Goal: Task Accomplishment & Management: Use online tool/utility

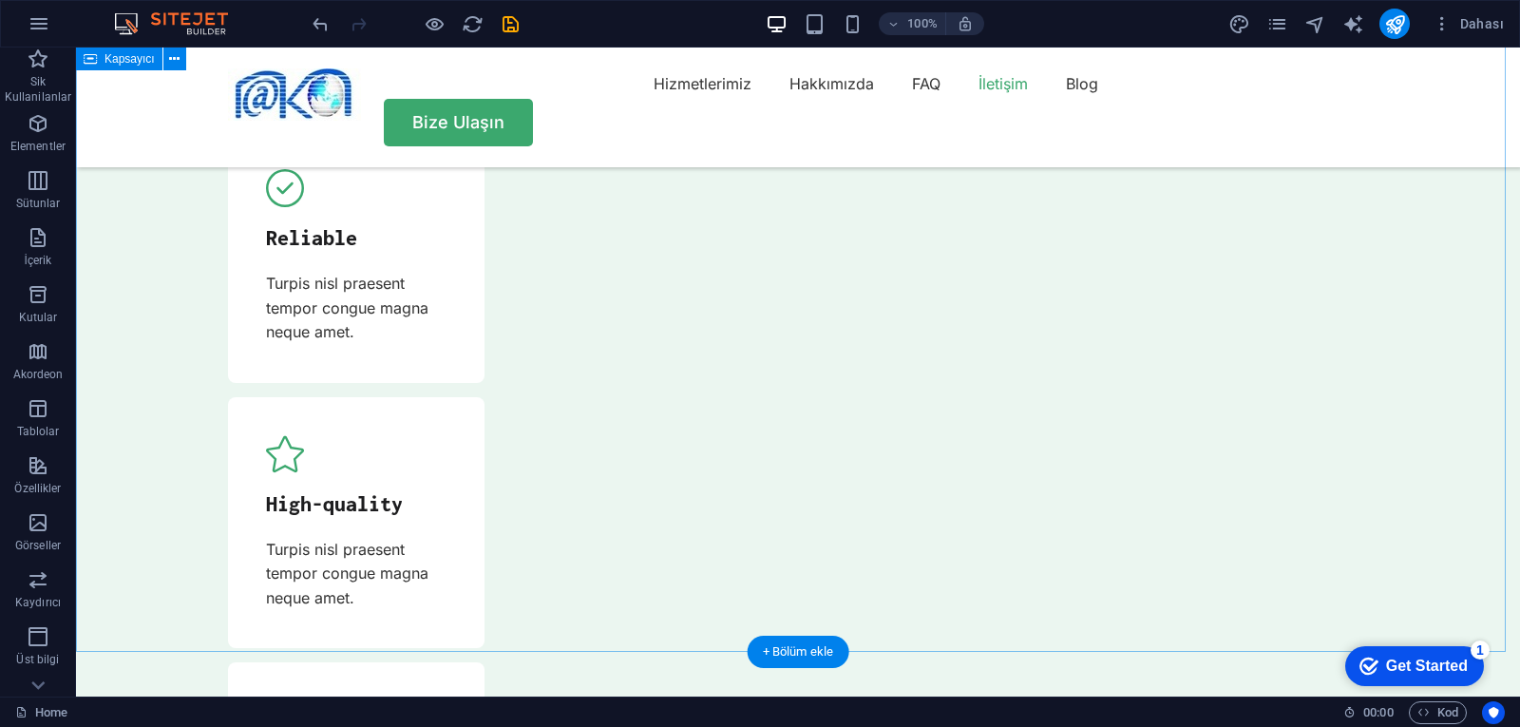
scroll to position [6132, 0]
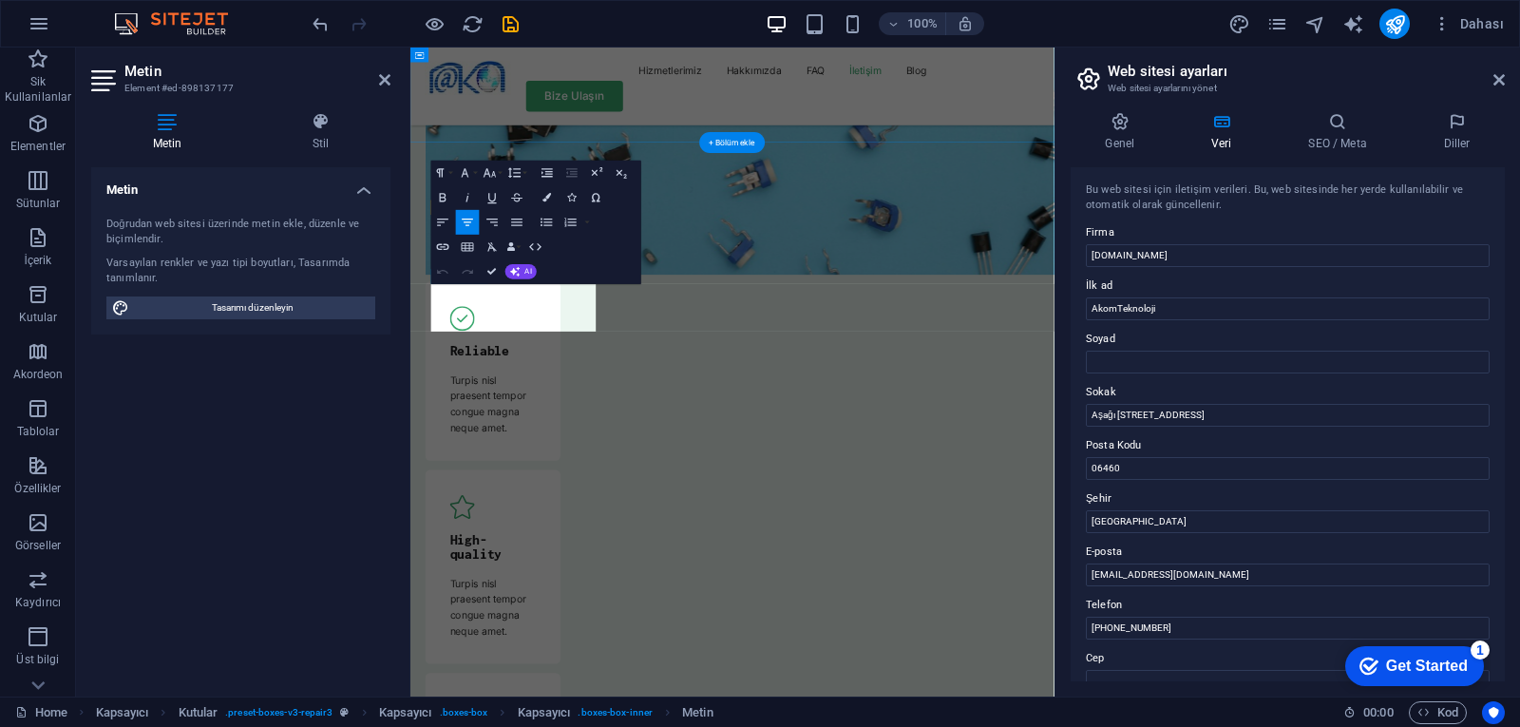
scroll to position [6531, 0]
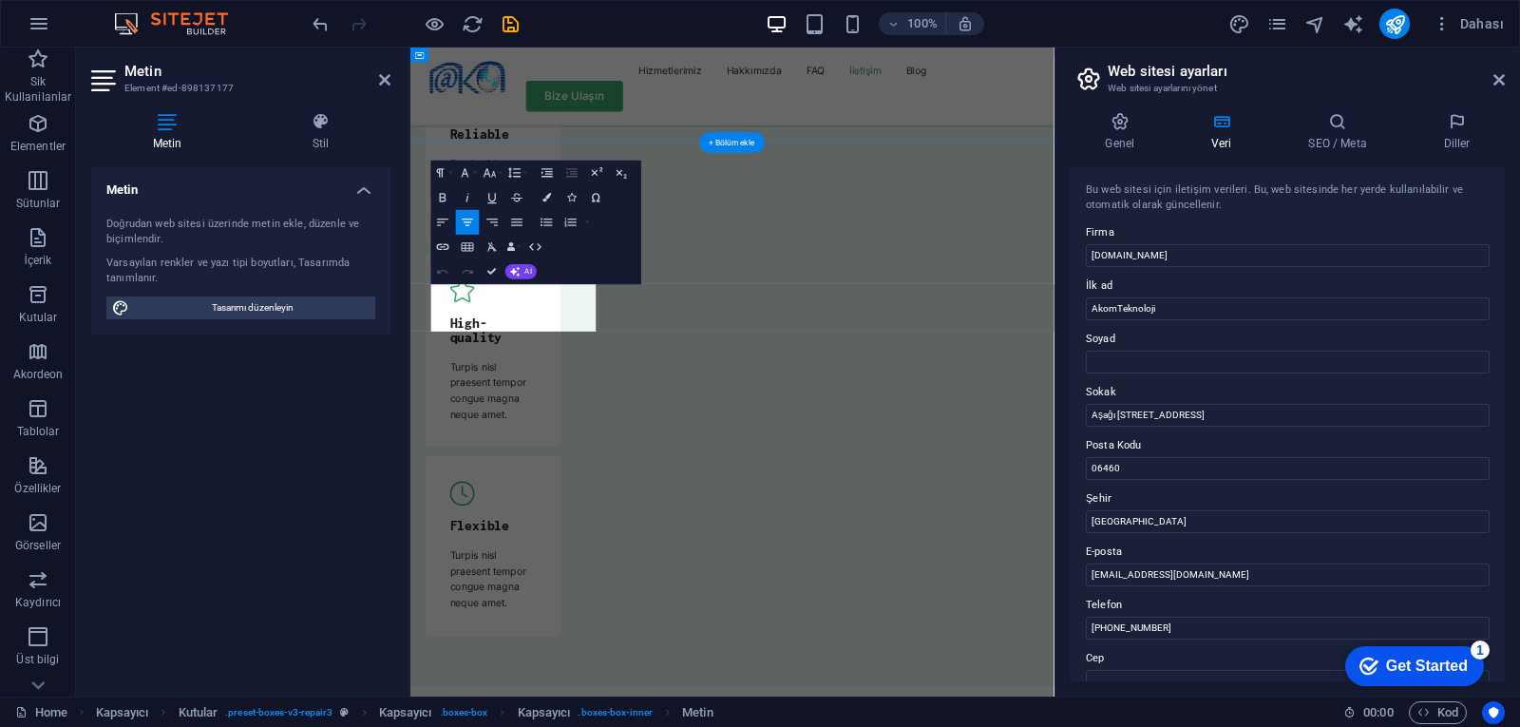
click at [1115, 413] on input "Aşağı [STREET_ADDRESS]" at bounding box center [1288, 415] width 404 height 23
click at [1156, 416] on input "[STREET_ADDRESS]" at bounding box center [1288, 415] width 404 height 23
click at [1170, 419] on input "[STREET_ADDRESS]" at bounding box center [1288, 415] width 404 height 23
click at [1225, 411] on input "[STREET_ADDRESS]" at bounding box center [1288, 415] width 404 height 23
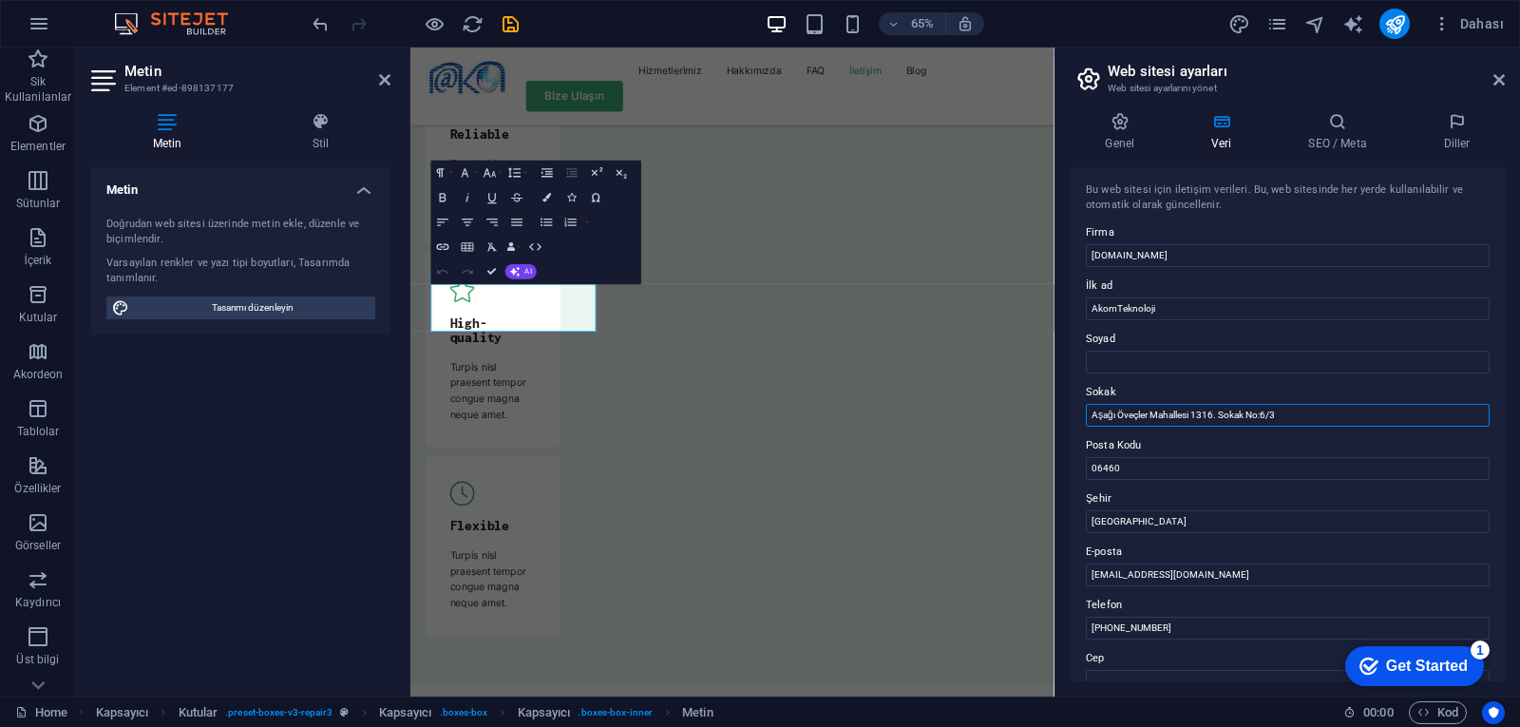
click at [1195, 412] on input "Aşağı Öveçler Mahallesi 1316. Sokak No:6/3" at bounding box center [1288, 415] width 404 height 23
click at [1173, 468] on input "06460" at bounding box center [1288, 468] width 404 height 23
click at [1214, 414] on input "Aşağı Öveçler Mahallesi 1316. Sokak No:6/3" at bounding box center [1288, 415] width 404 height 23
drag, startPoint x: 1218, startPoint y: 417, endPoint x: 1198, endPoint y: 418, distance: 20.0
click at [1198, 418] on input "[GEOGRAPHIC_DATA] . 1316. Sokak No:6/3" at bounding box center [1288, 415] width 404 height 23
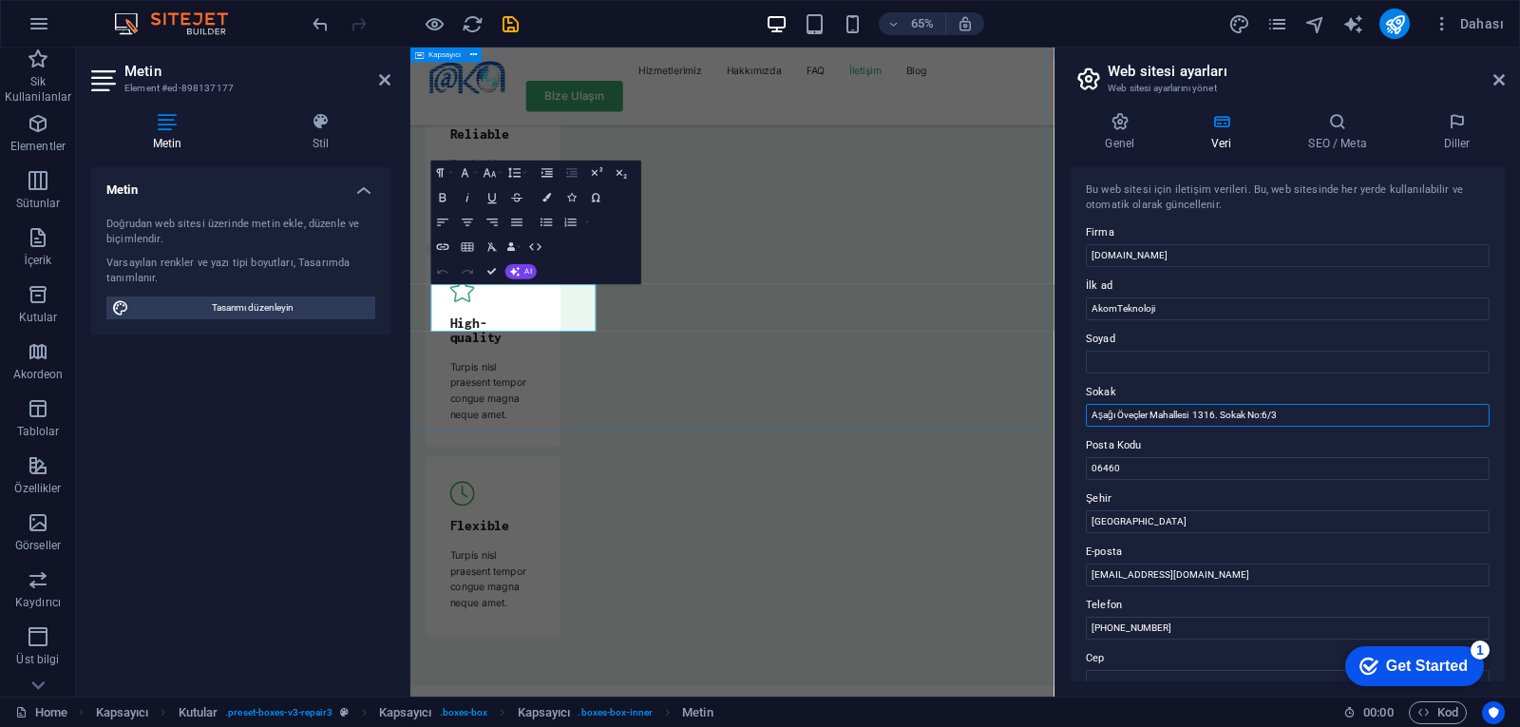
type input "Aşağı Öveçler Mahallesi 1316. Sokak No:6/3"
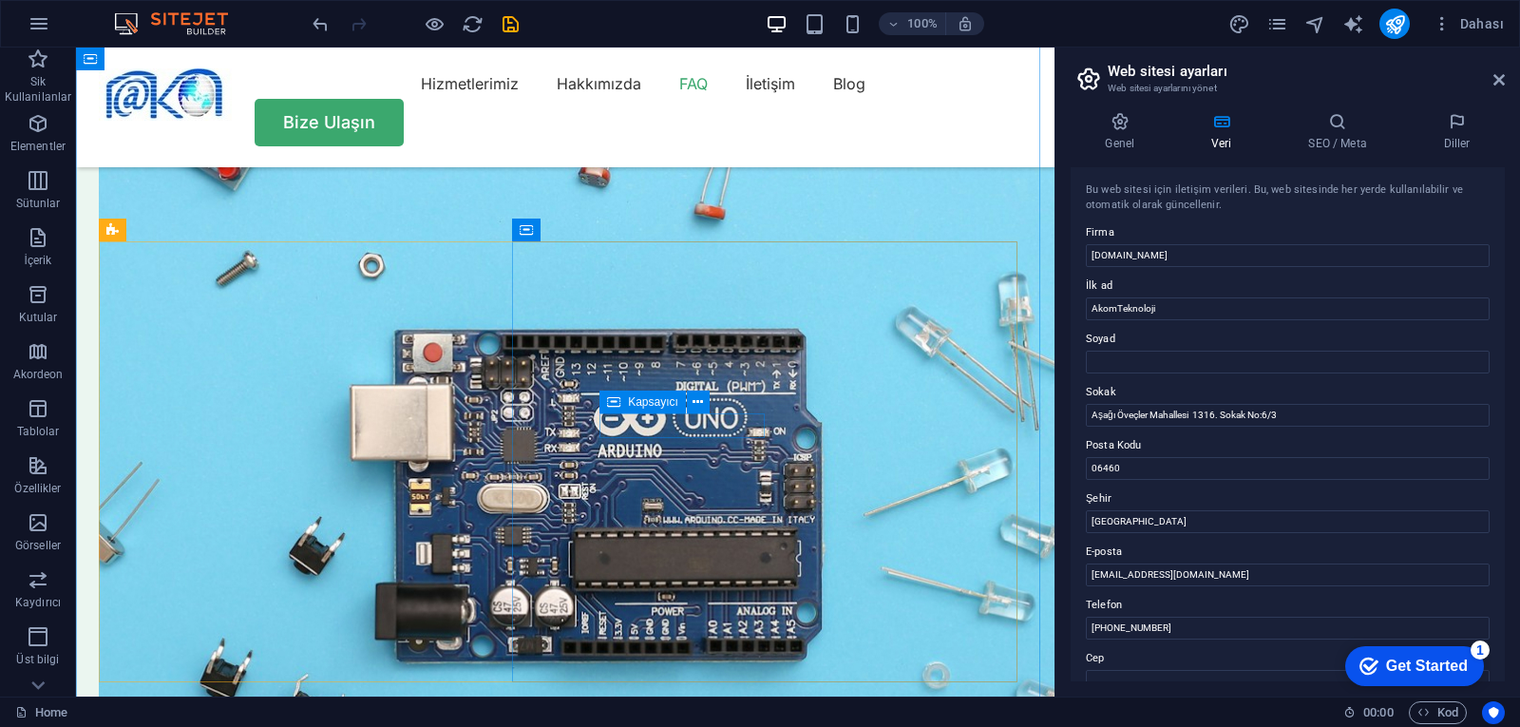
scroll to position [4872, 0]
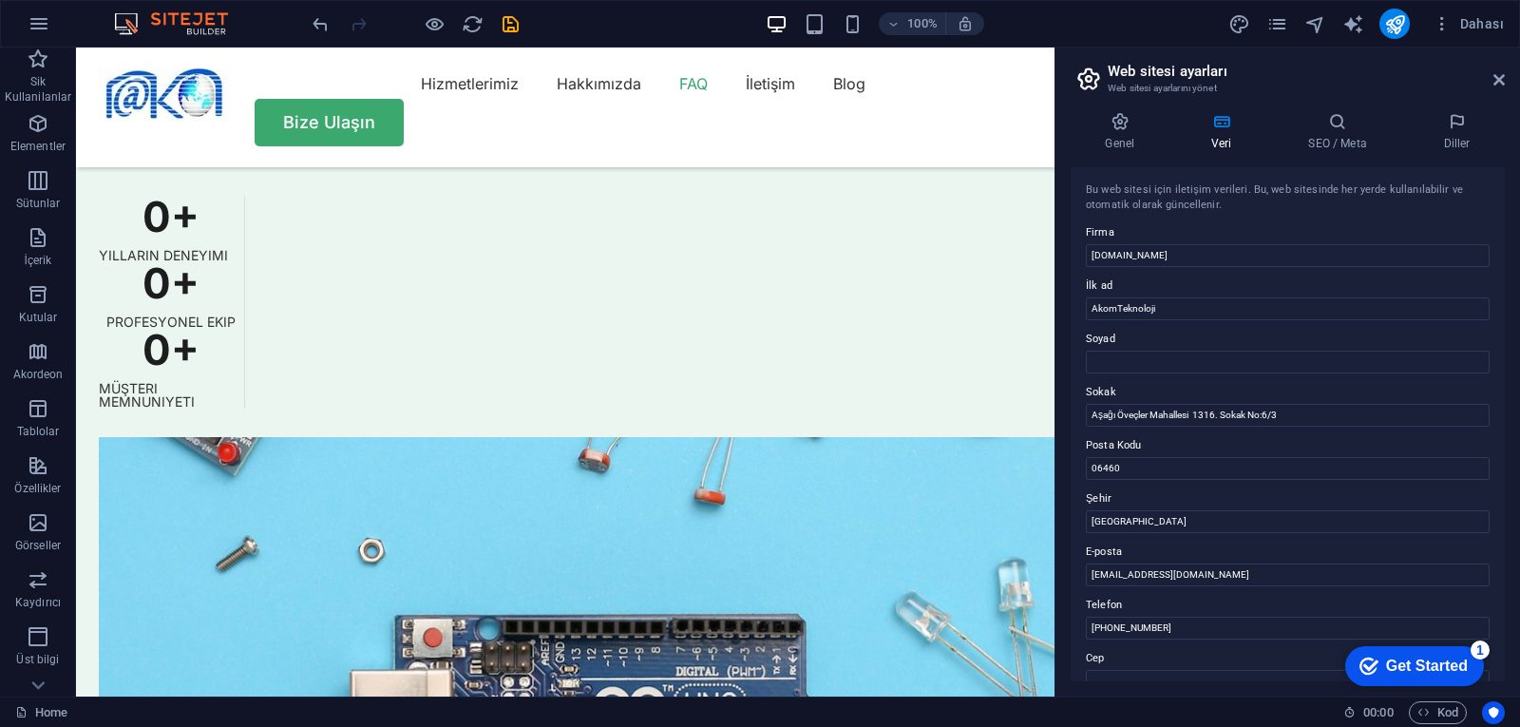
click at [1121, 80] on h3 "Web sitesi ayarlarını yönet" at bounding box center [1287, 88] width 359 height 17
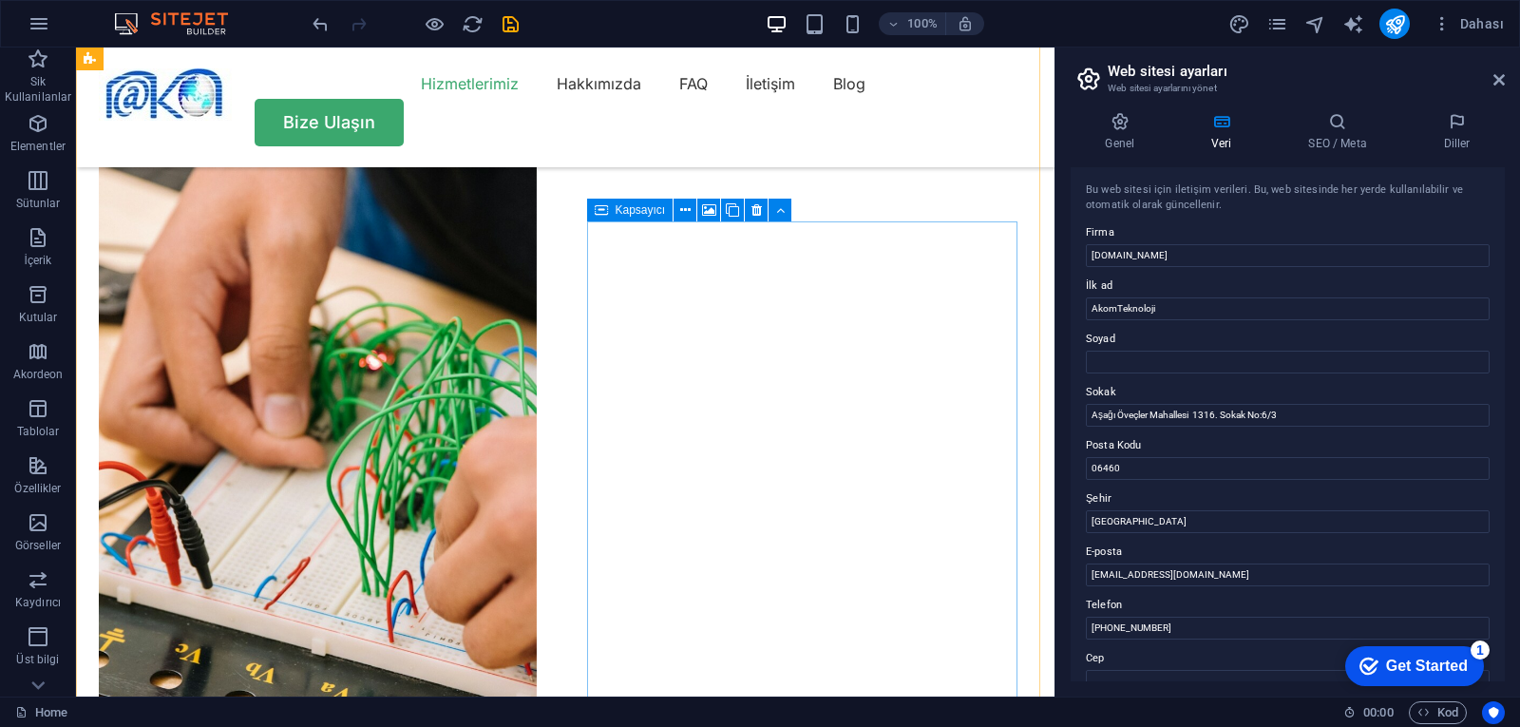
scroll to position [1520, 0]
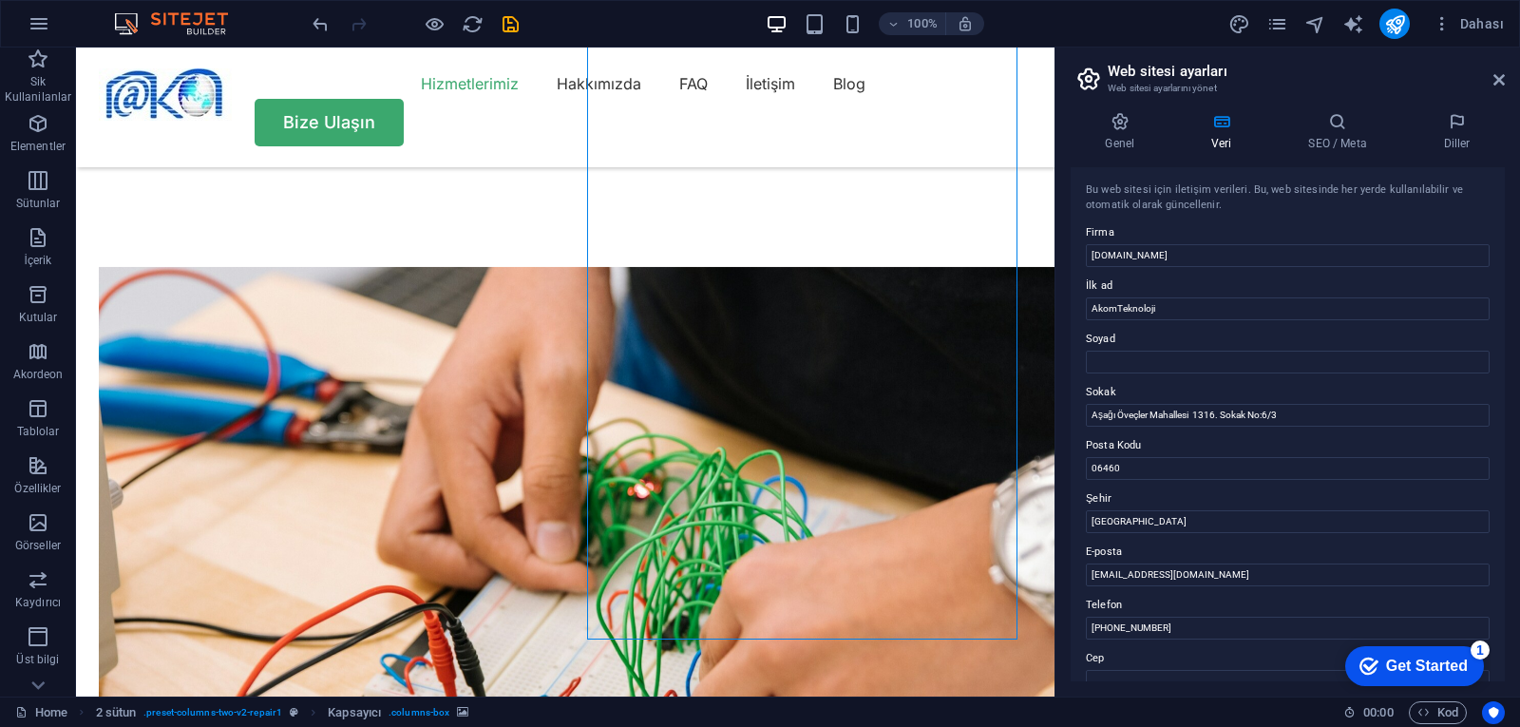
scroll to position [1850, 0]
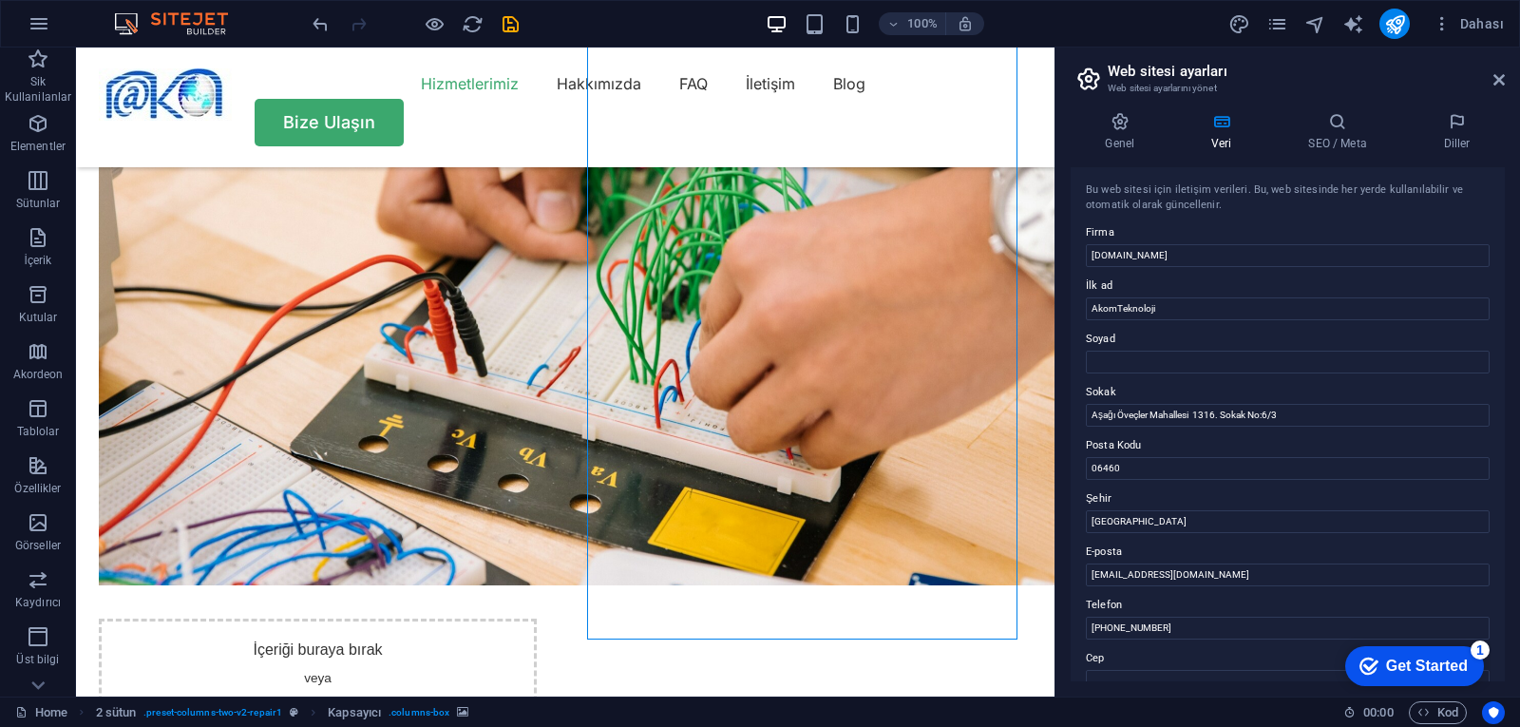
select select "px"
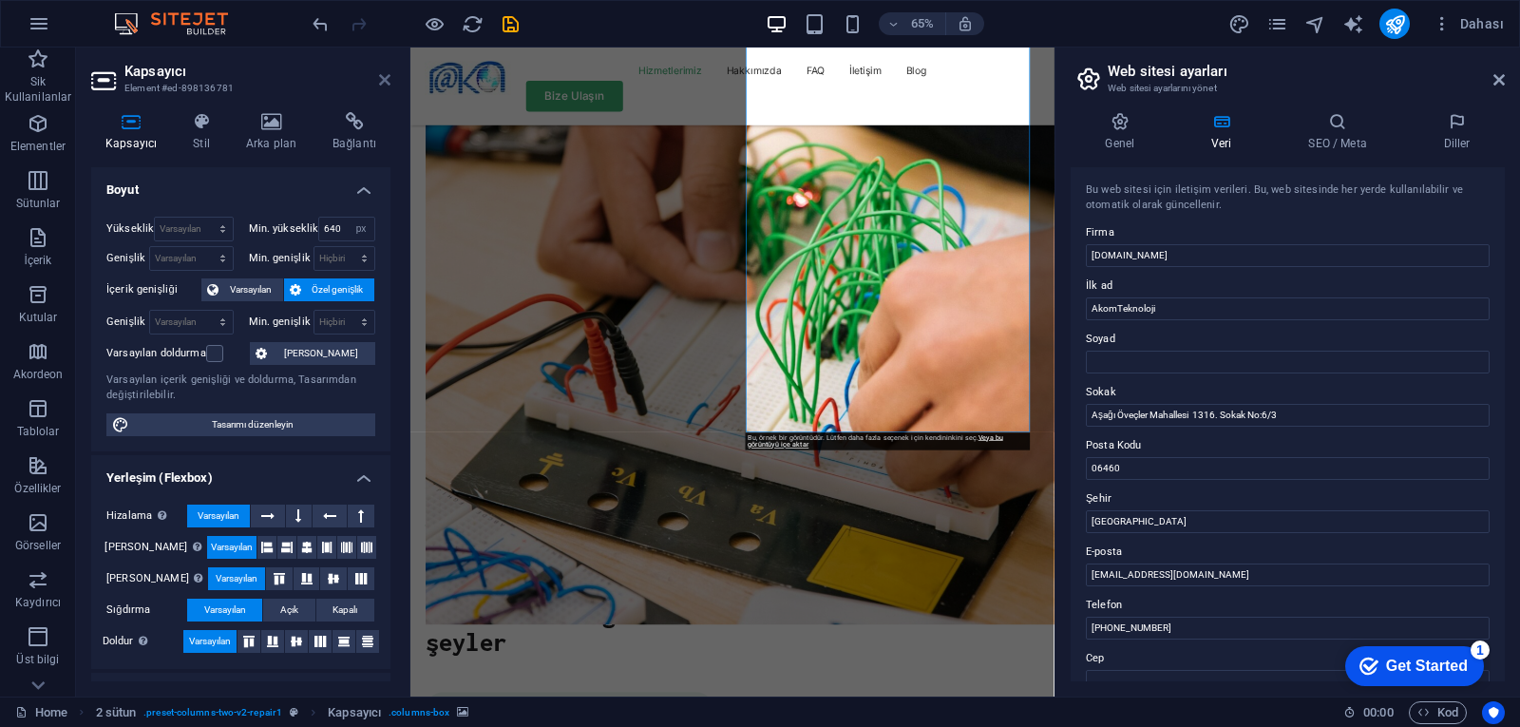
click at [383, 83] on icon at bounding box center [384, 79] width 11 height 15
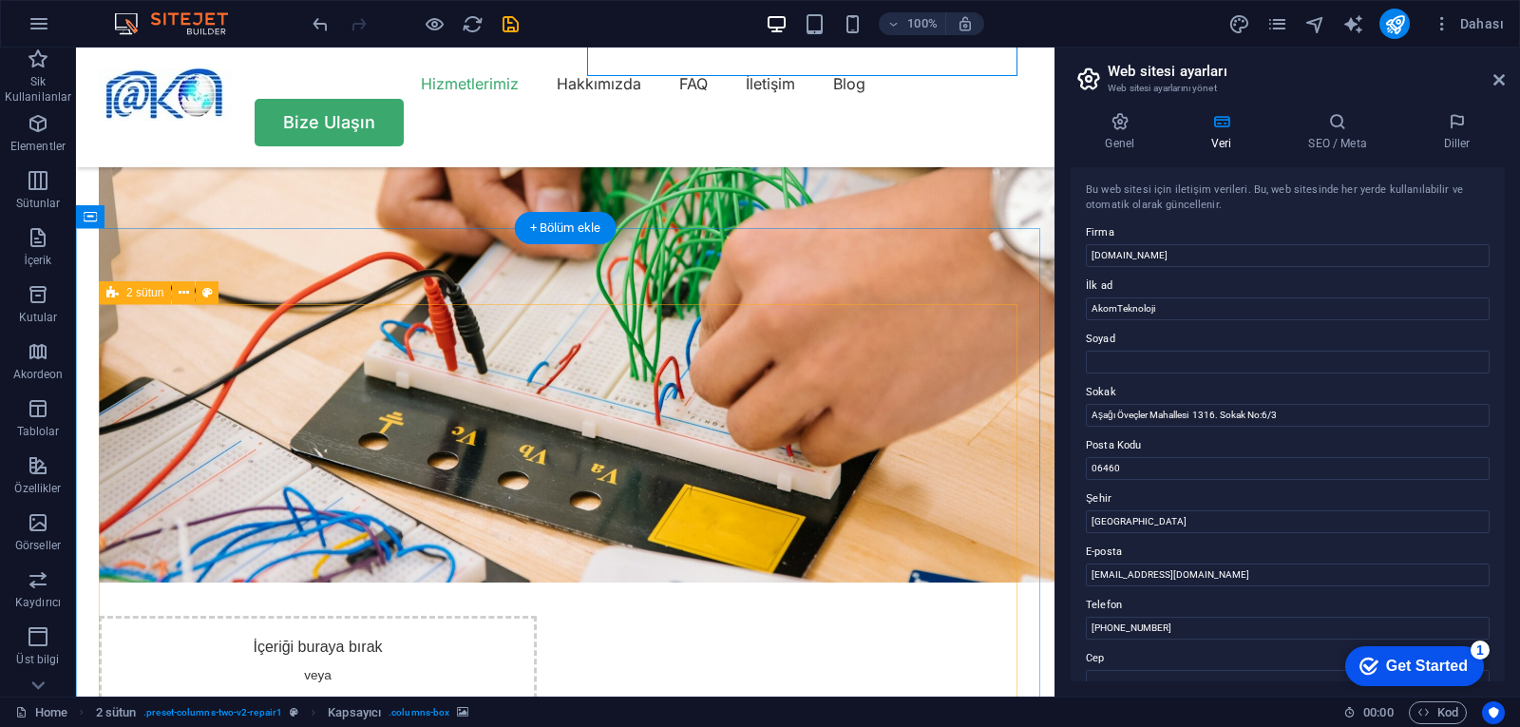
scroll to position [2090, 0]
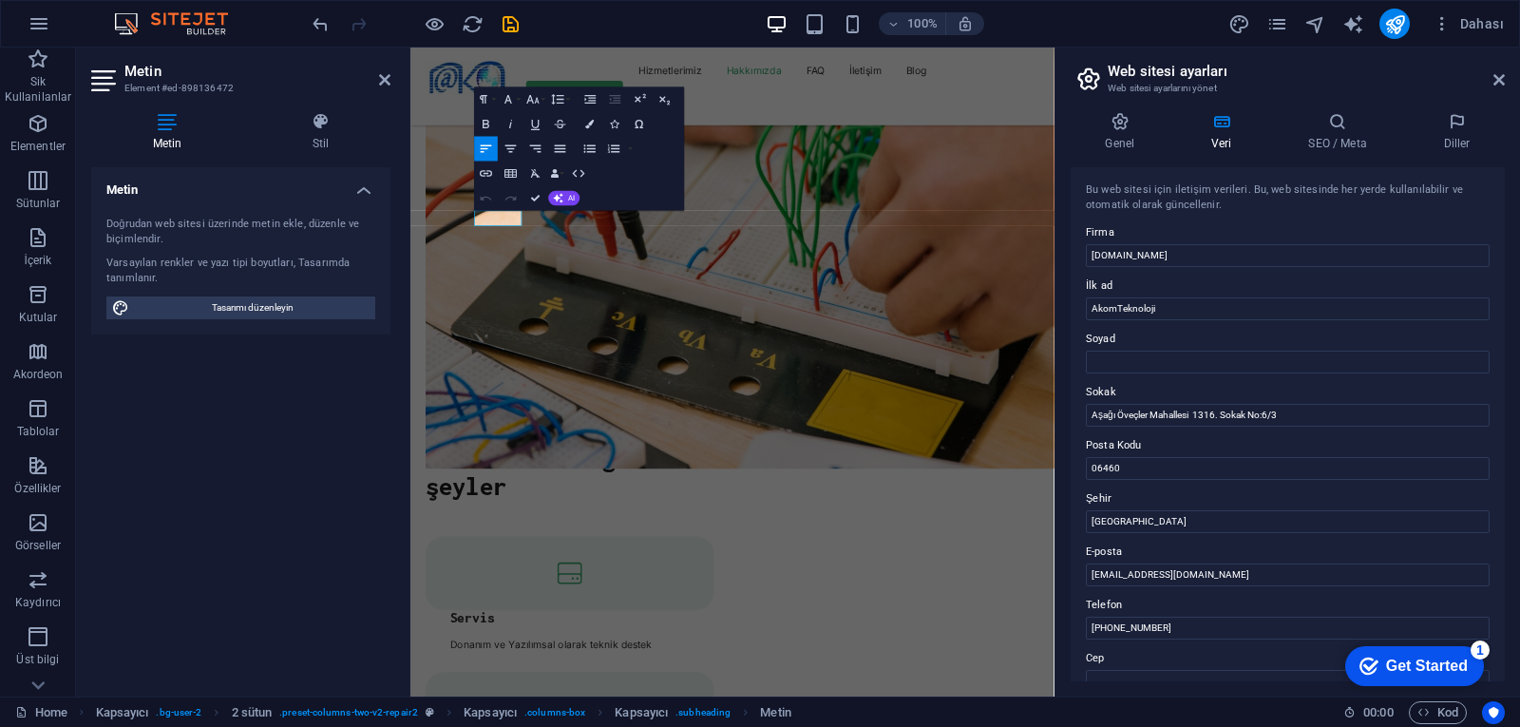
scroll to position [2419, 0]
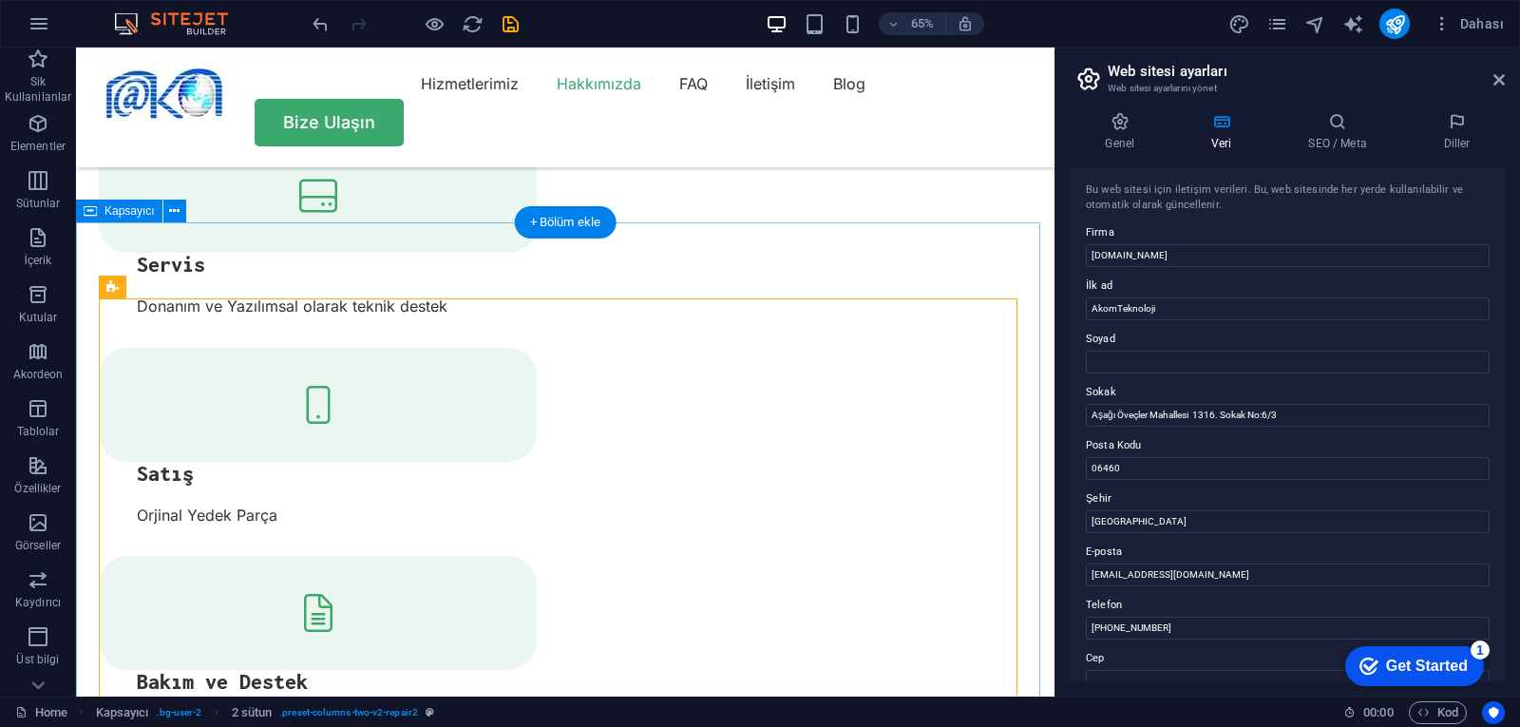
scroll to position [2089, 0]
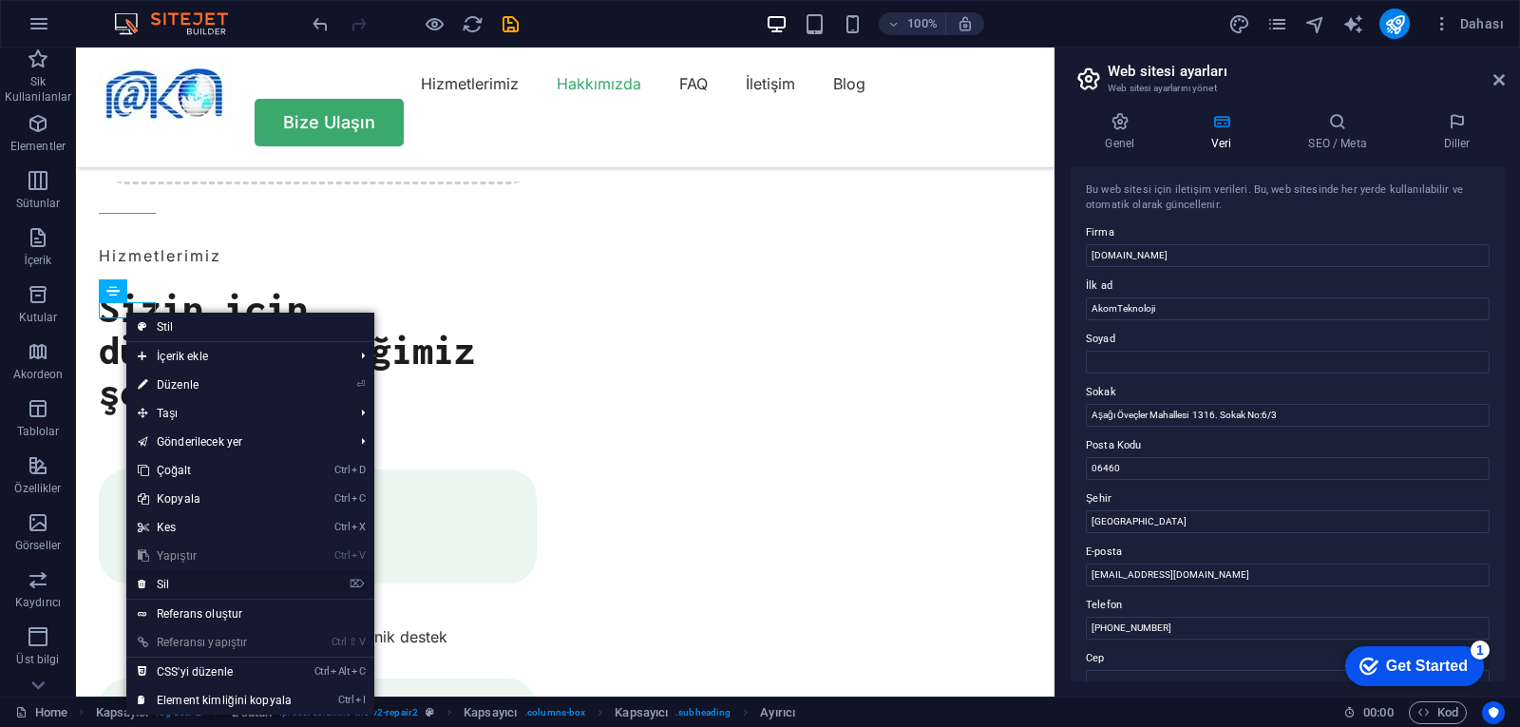
drag, startPoint x: 184, startPoint y: 591, endPoint x: 109, endPoint y: 543, distance: 88.8
click at [184, 591] on link "⌦ Sil" at bounding box center [214, 584] width 177 height 28
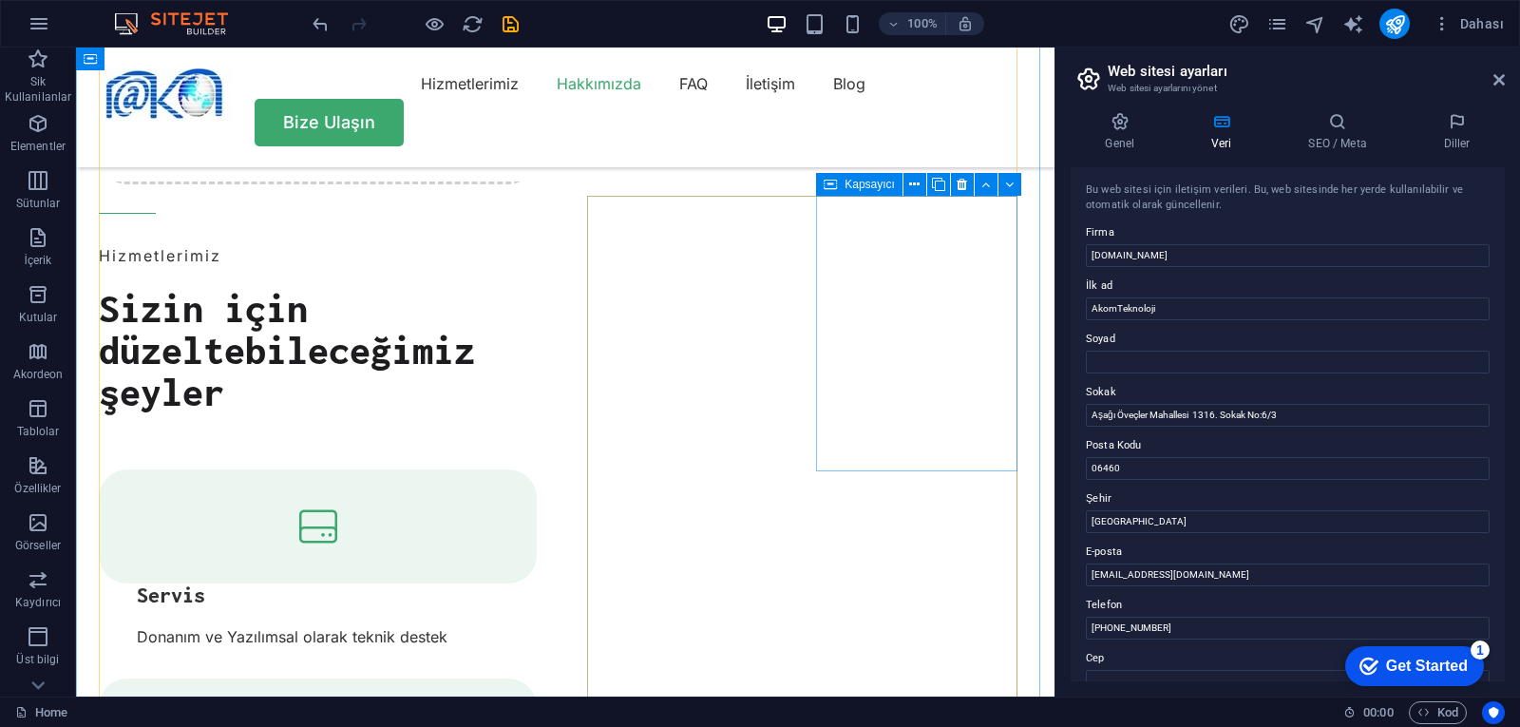
scroll to position [2374, 0]
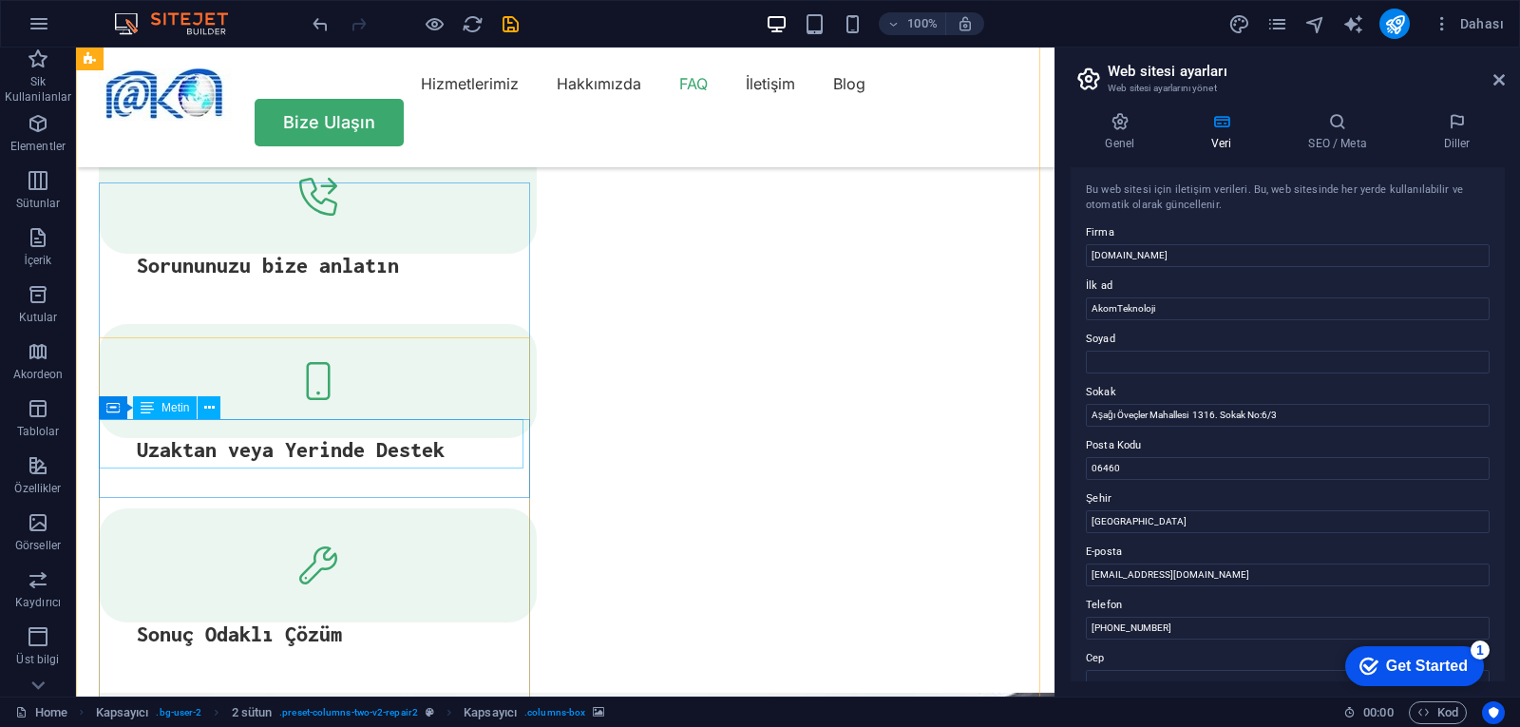
scroll to position [3228, 0]
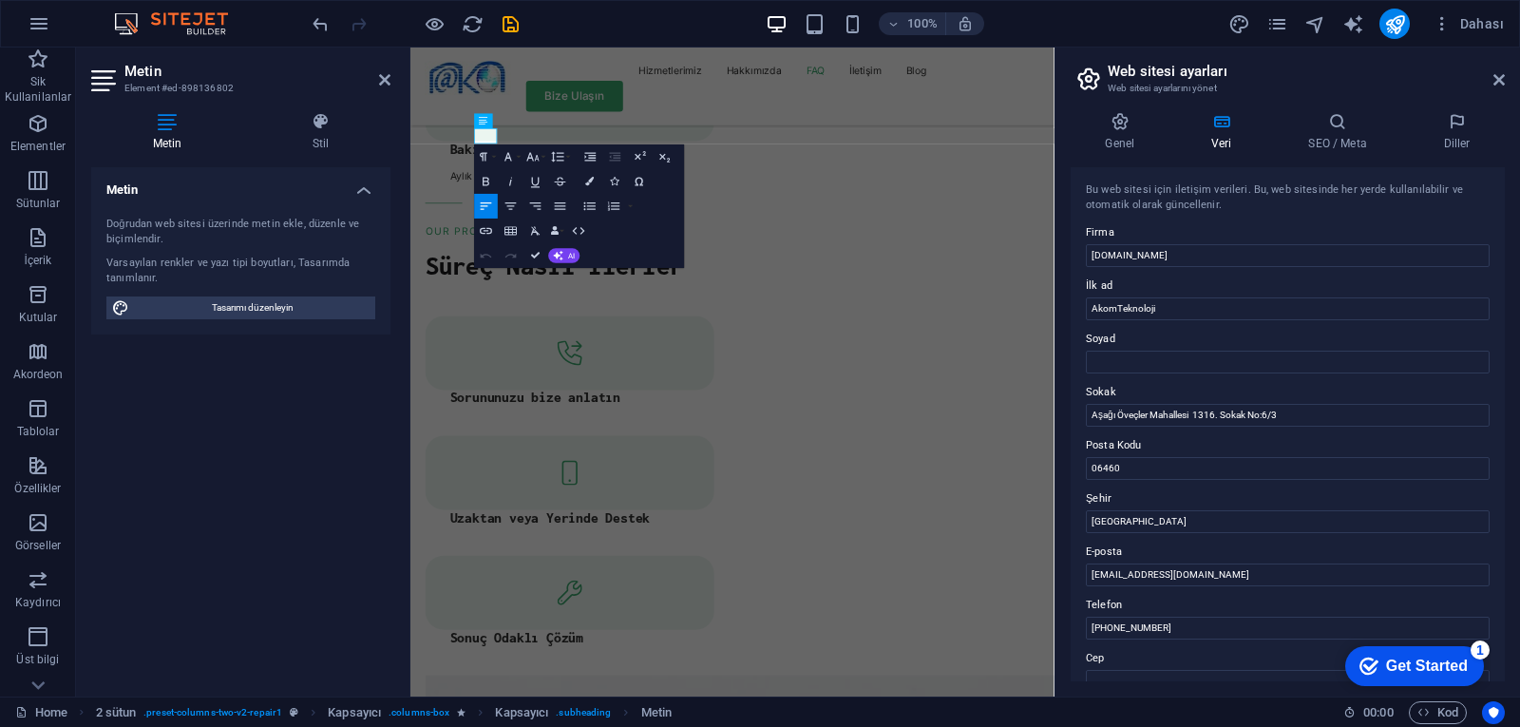
scroll to position [3559, 0]
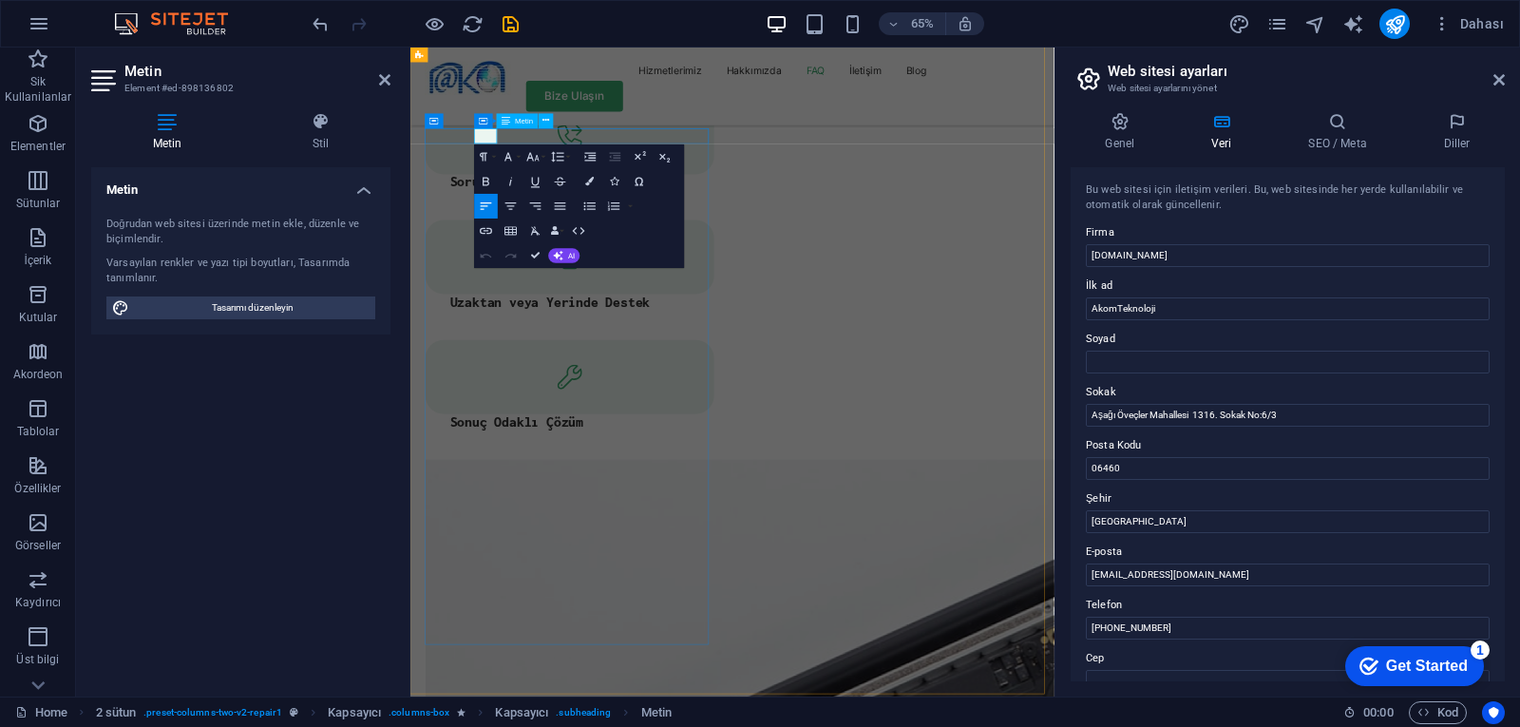
click at [957, 97] on nav "Hizmetlerimiz Hakkımızda FAQ İletişim Blog" at bounding box center [905, 83] width 945 height 30
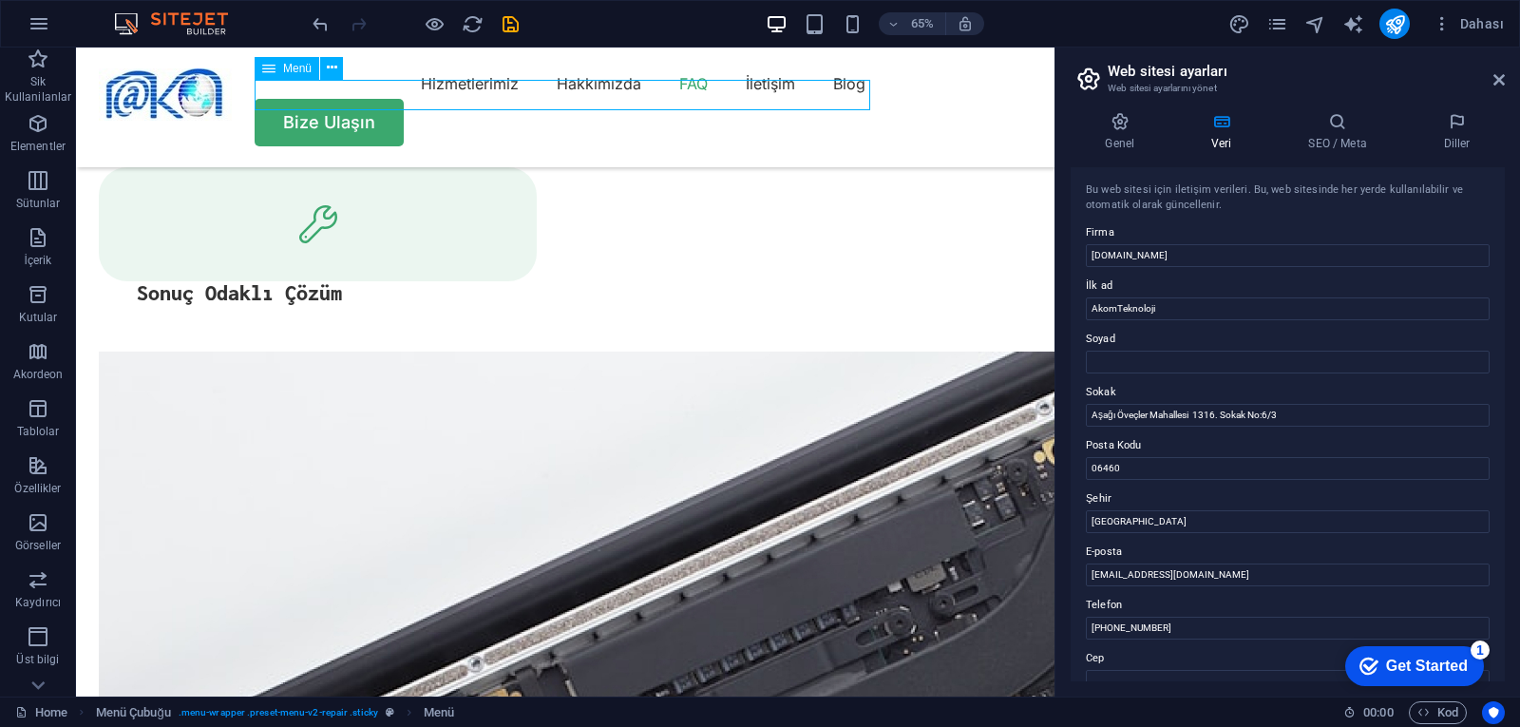
scroll to position [3228, 0]
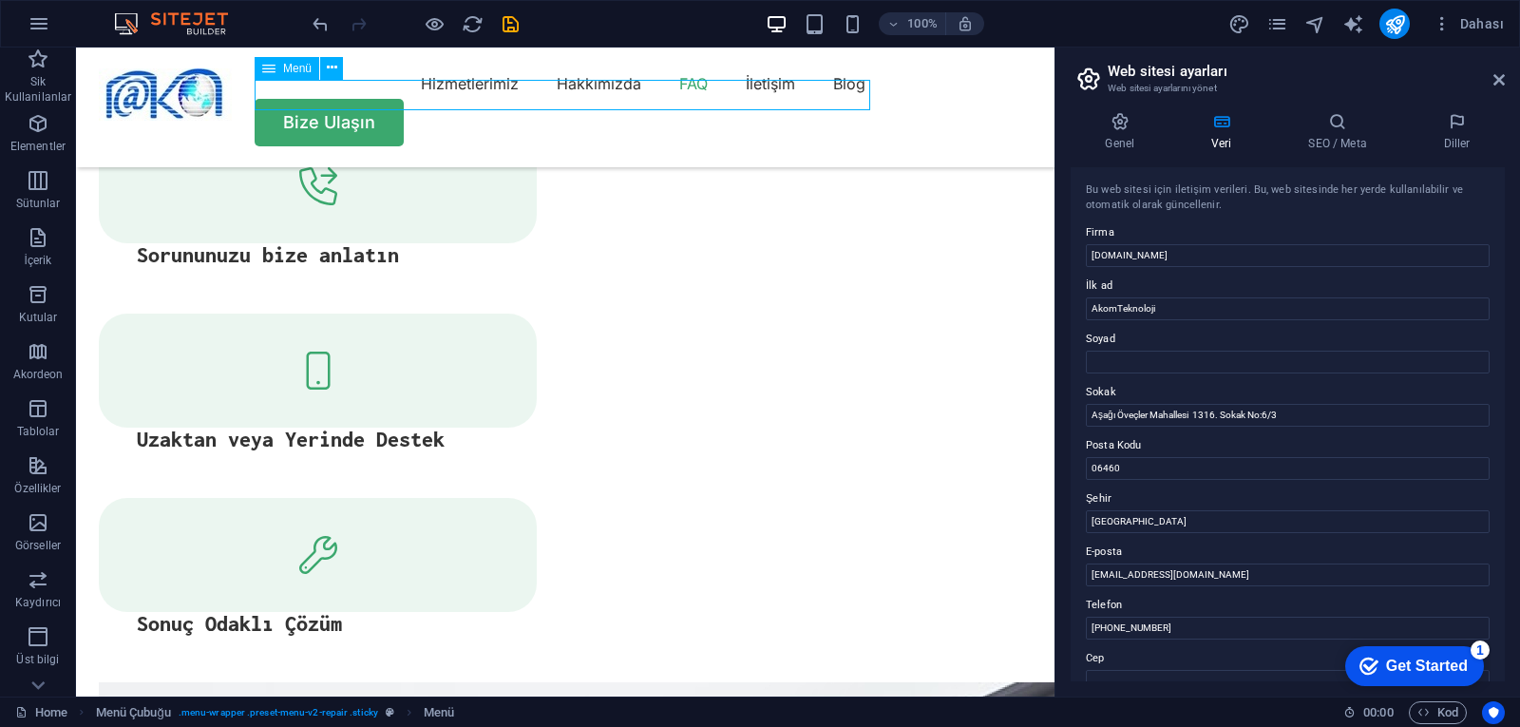
click at [615, 94] on nav "Hizmetlerimiz Hakkımızda FAQ İletişim Blog" at bounding box center [565, 83] width 933 height 30
click at [614, 97] on nav "Hizmetlerimiz Hakkımızda FAQ İletişim Blog" at bounding box center [565, 83] width 933 height 30
select select "1"
select select
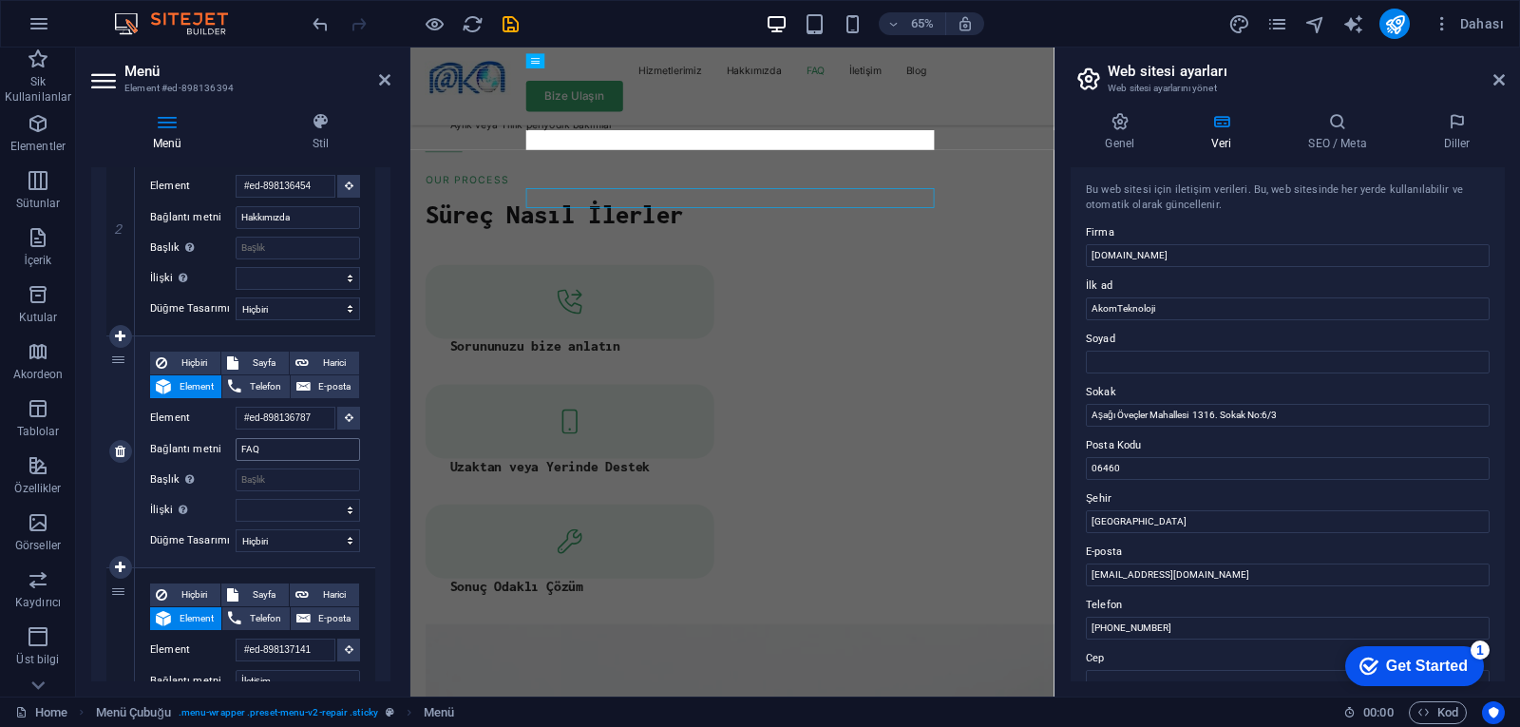
scroll to position [3300, 0]
drag, startPoint x: 285, startPoint y: 450, endPoint x: 187, endPoint y: 461, distance: 98.4
click at [187, 461] on div "Hiçbiri Sayfa Harici Element Telefon E-posta Sayfa Home Blog Subpage Legal Noti…" at bounding box center [255, 436] width 210 height 170
type input "SSS"
select select
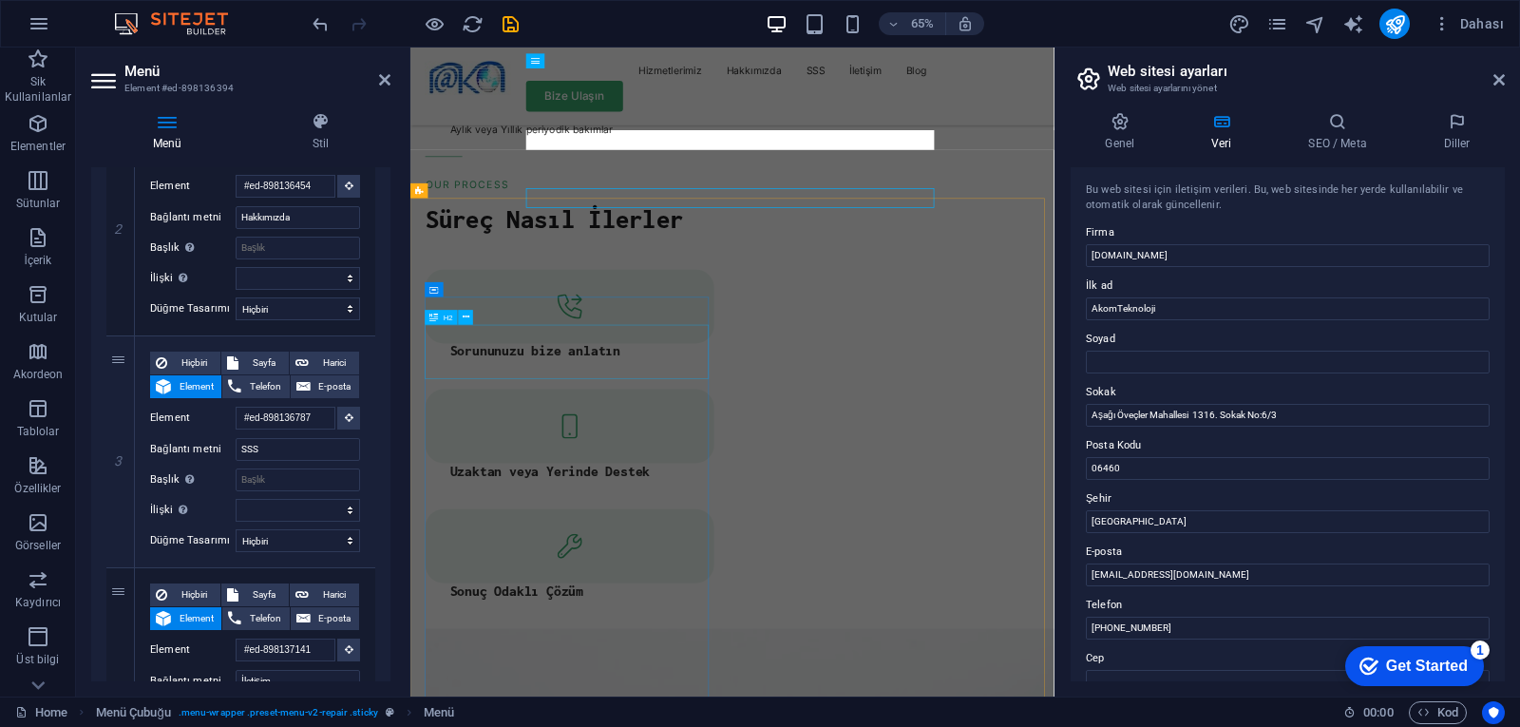
select select
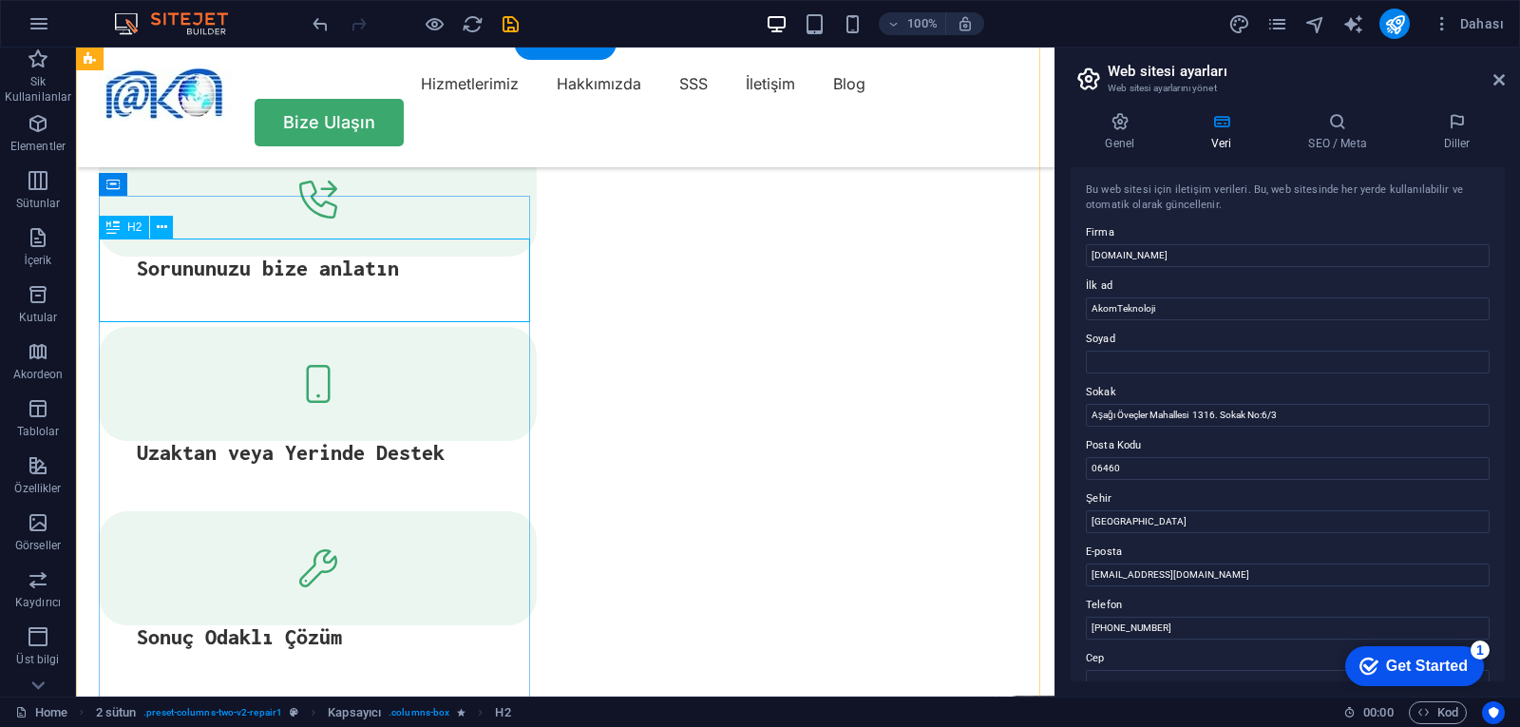
scroll to position [3205, 0]
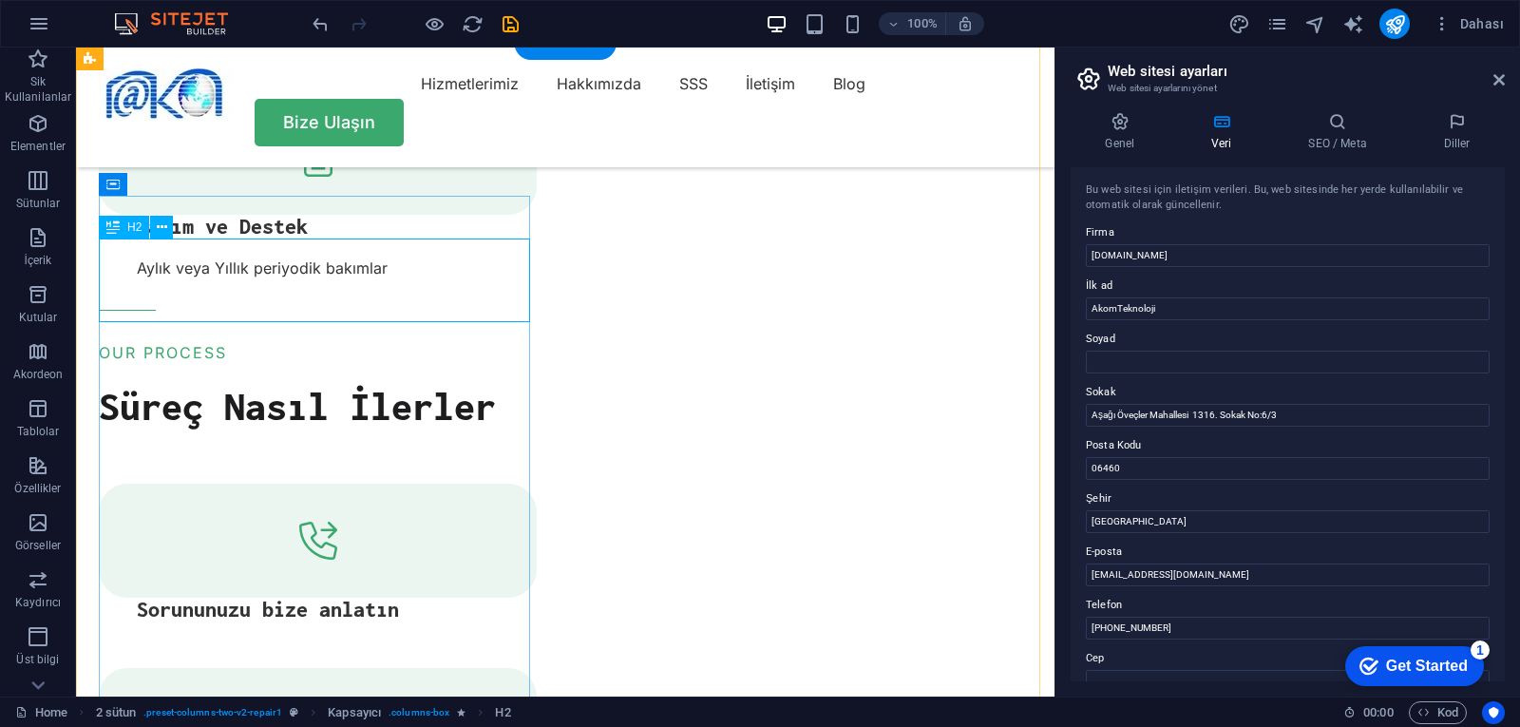
scroll to position [3535, 0]
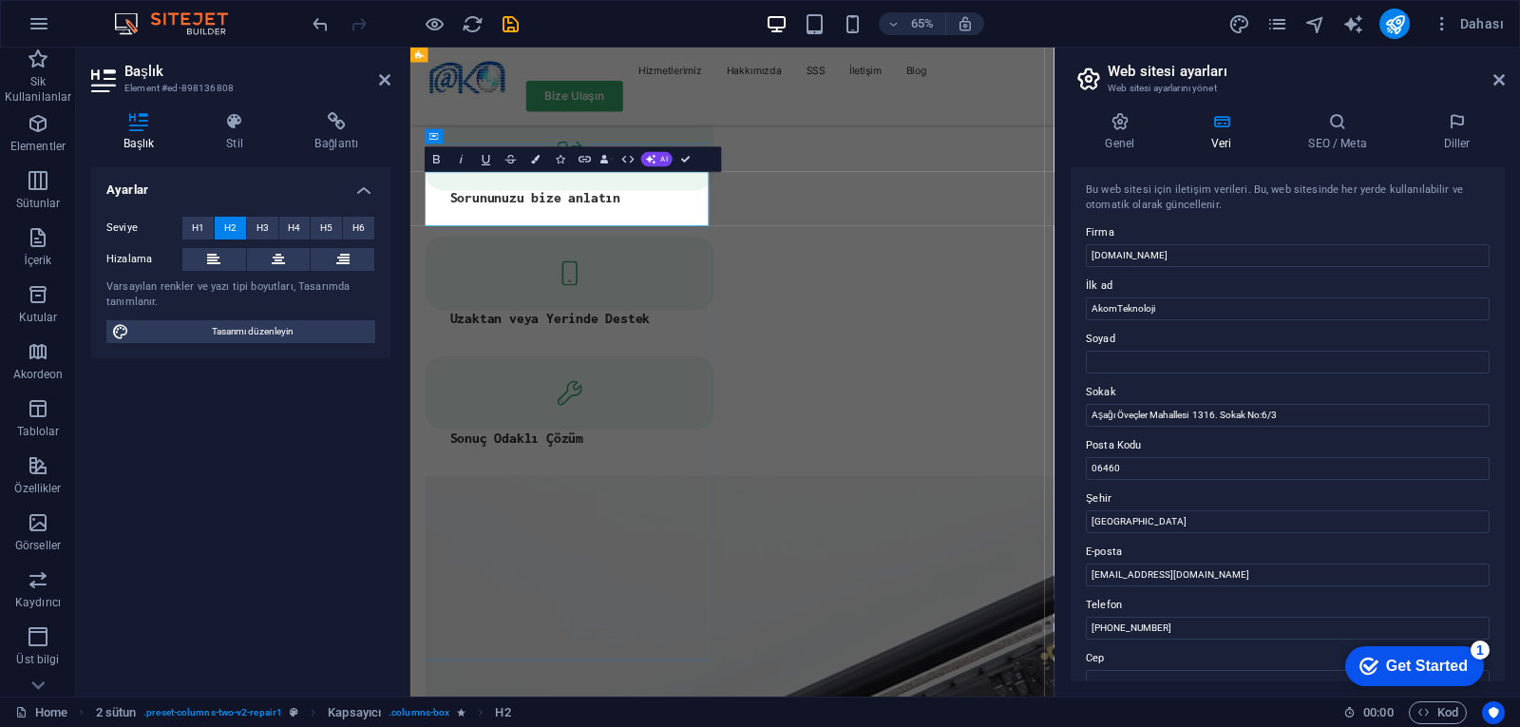
drag, startPoint x: 623, startPoint y: 298, endPoint x: 419, endPoint y: 263, distance: 207.2
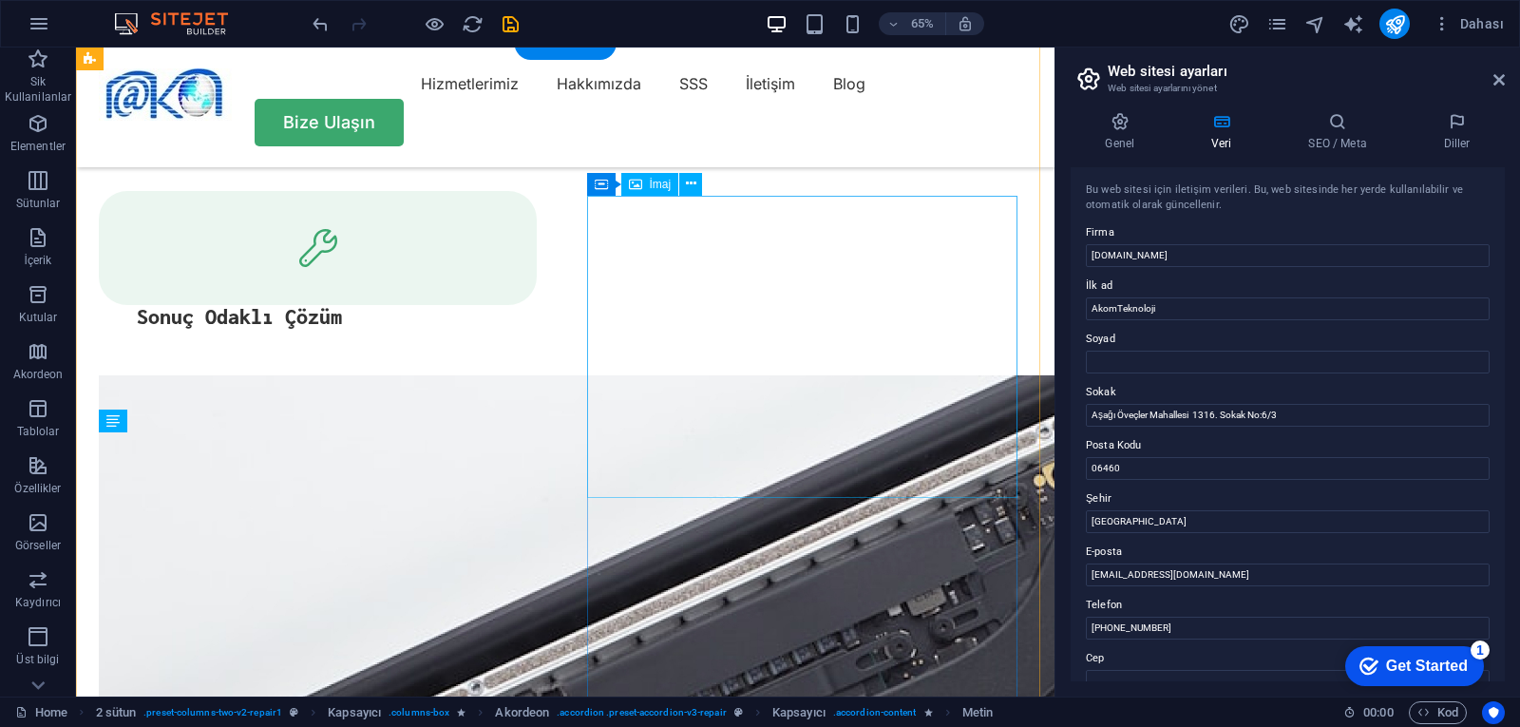
scroll to position [3205, 0]
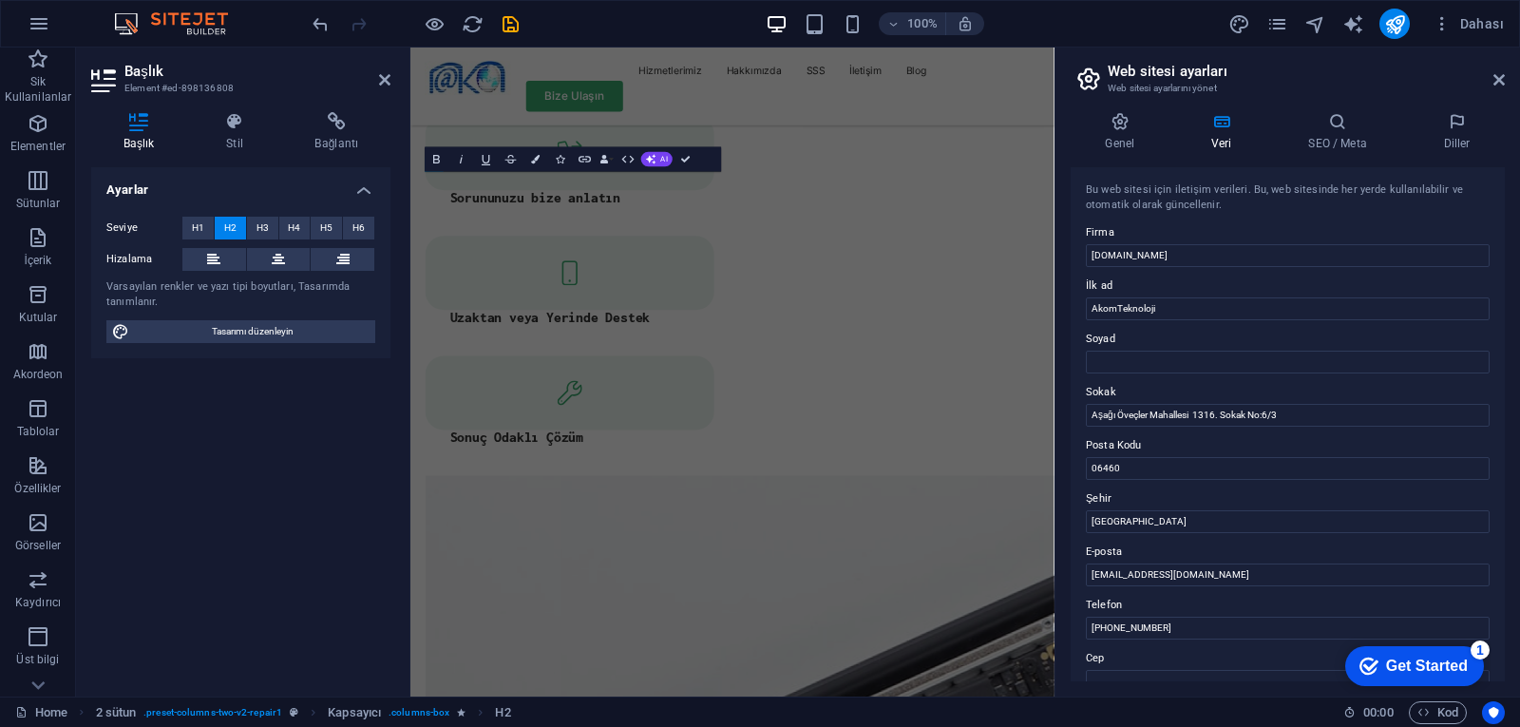
click at [266, 271] on div "Hizalama" at bounding box center [240, 260] width 269 height 24
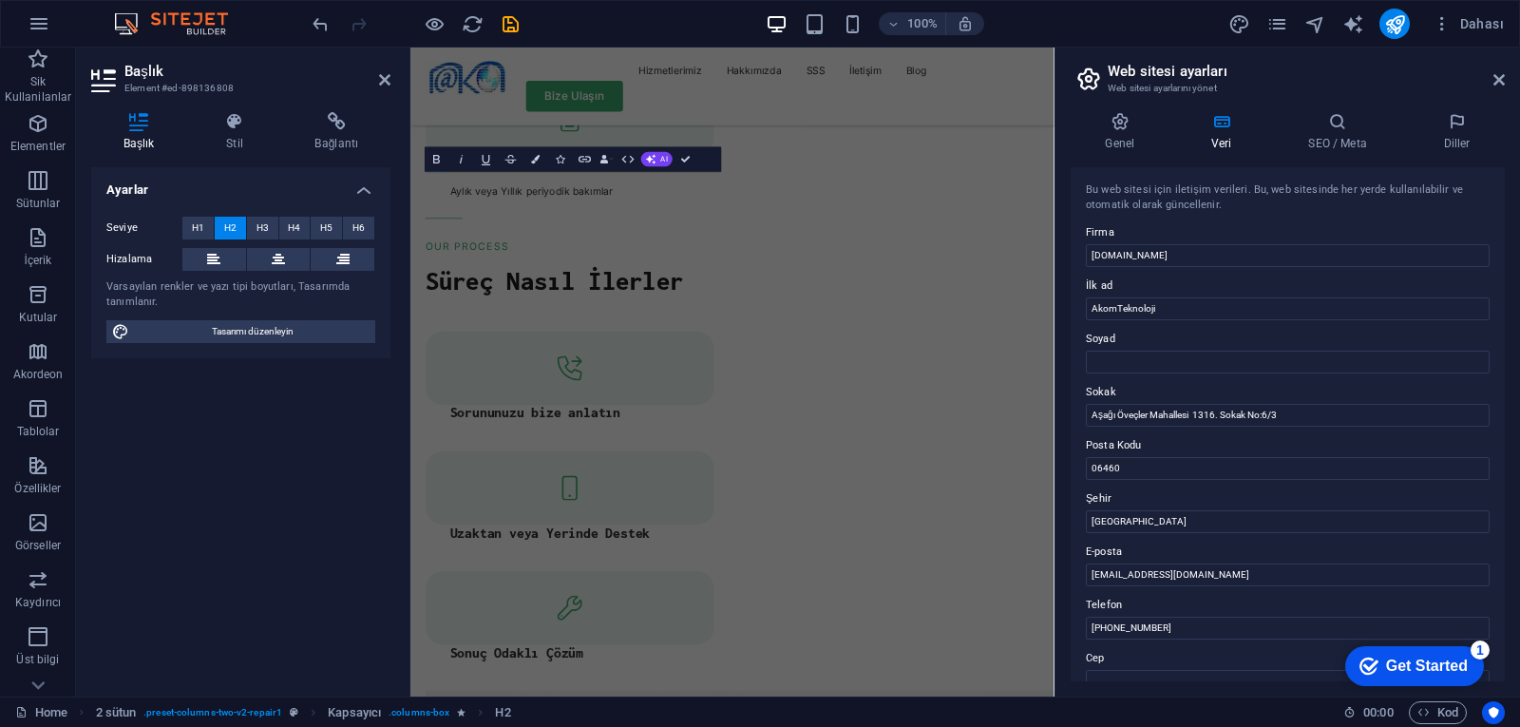
scroll to position [3535, 0]
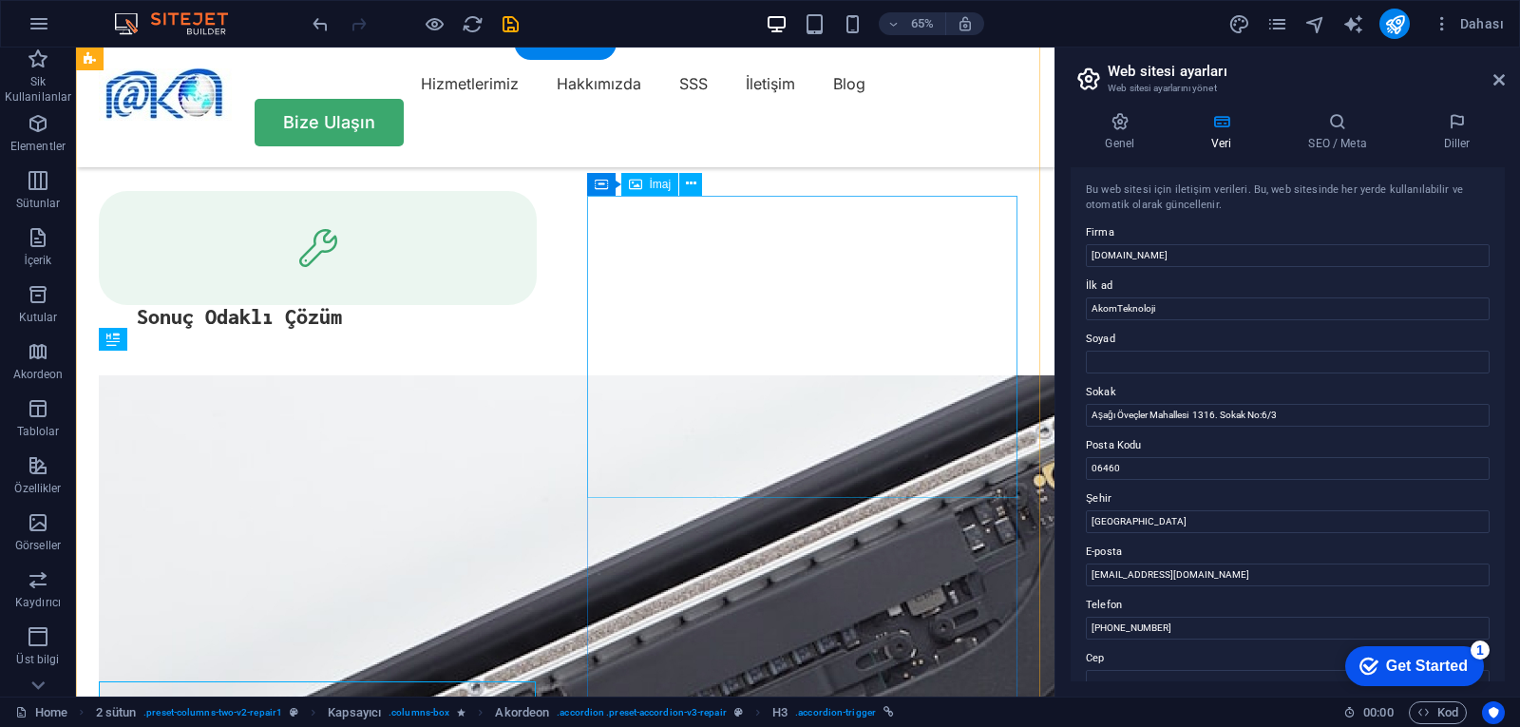
scroll to position [3205, 0]
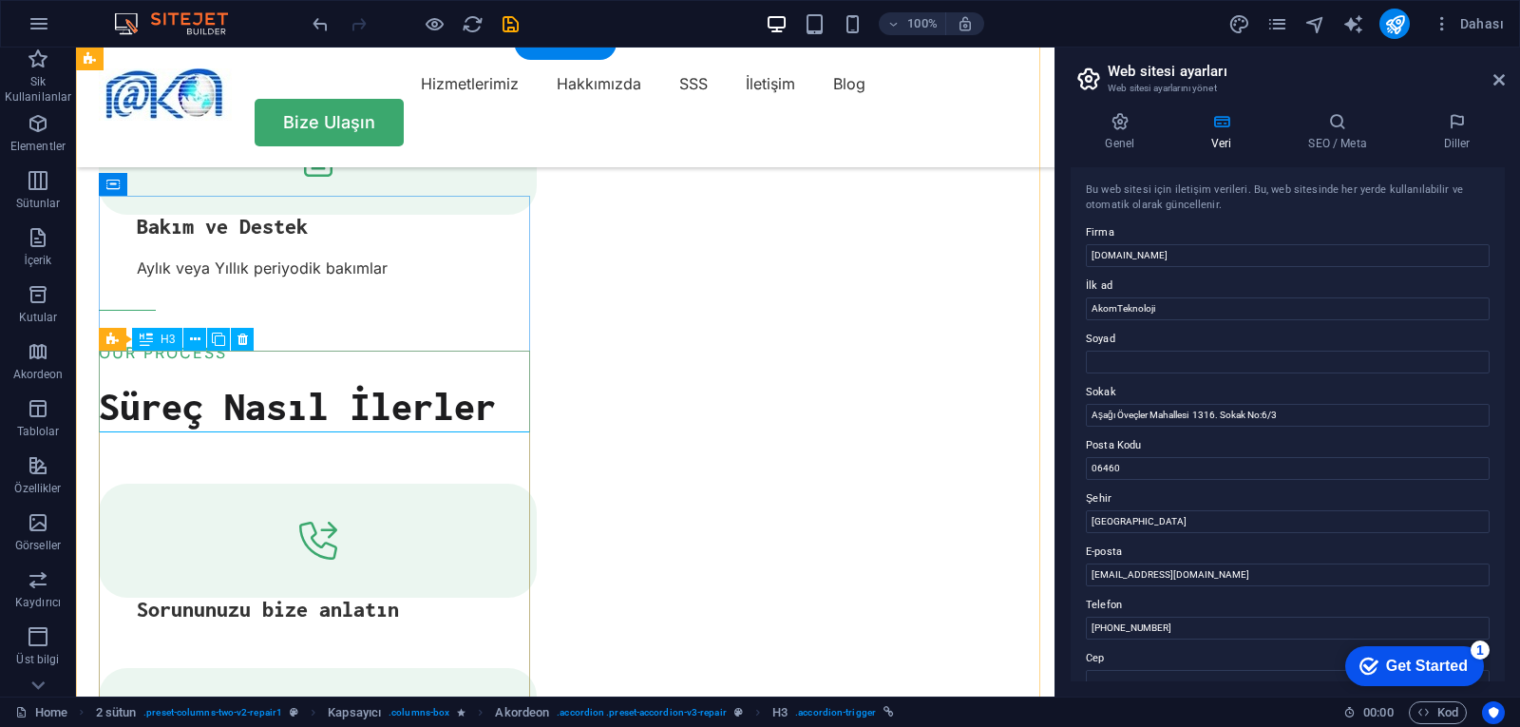
scroll to position [3535, 0]
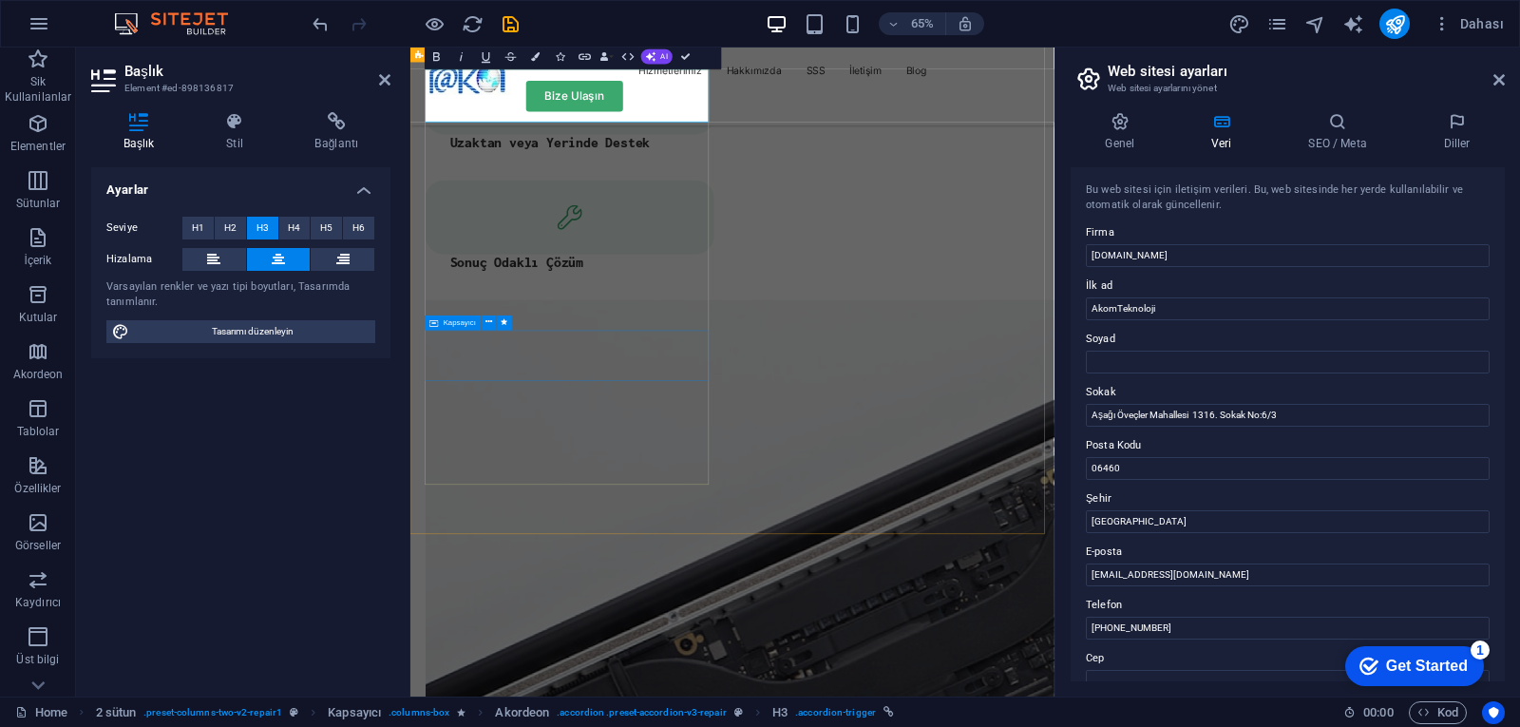
scroll to position [3820, 0]
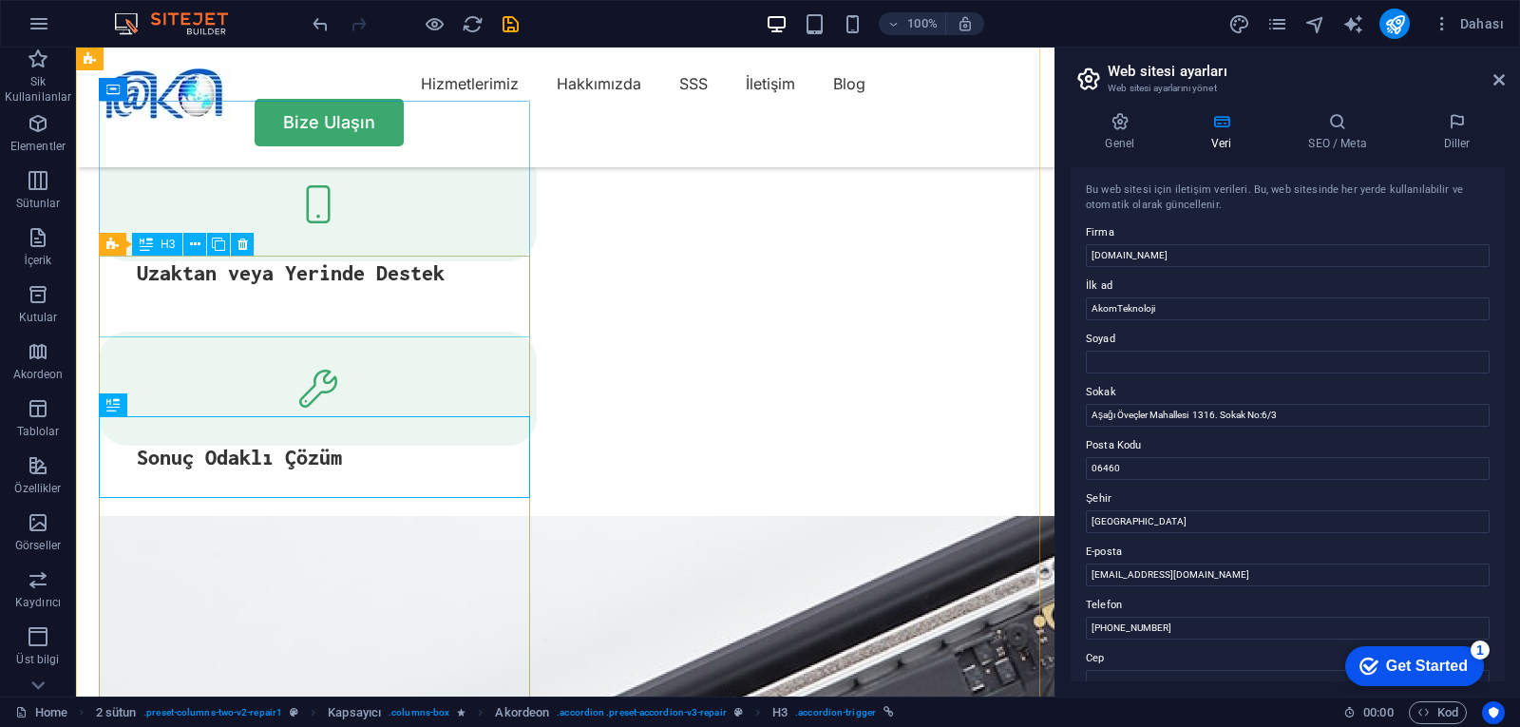
scroll to position [3300, 0]
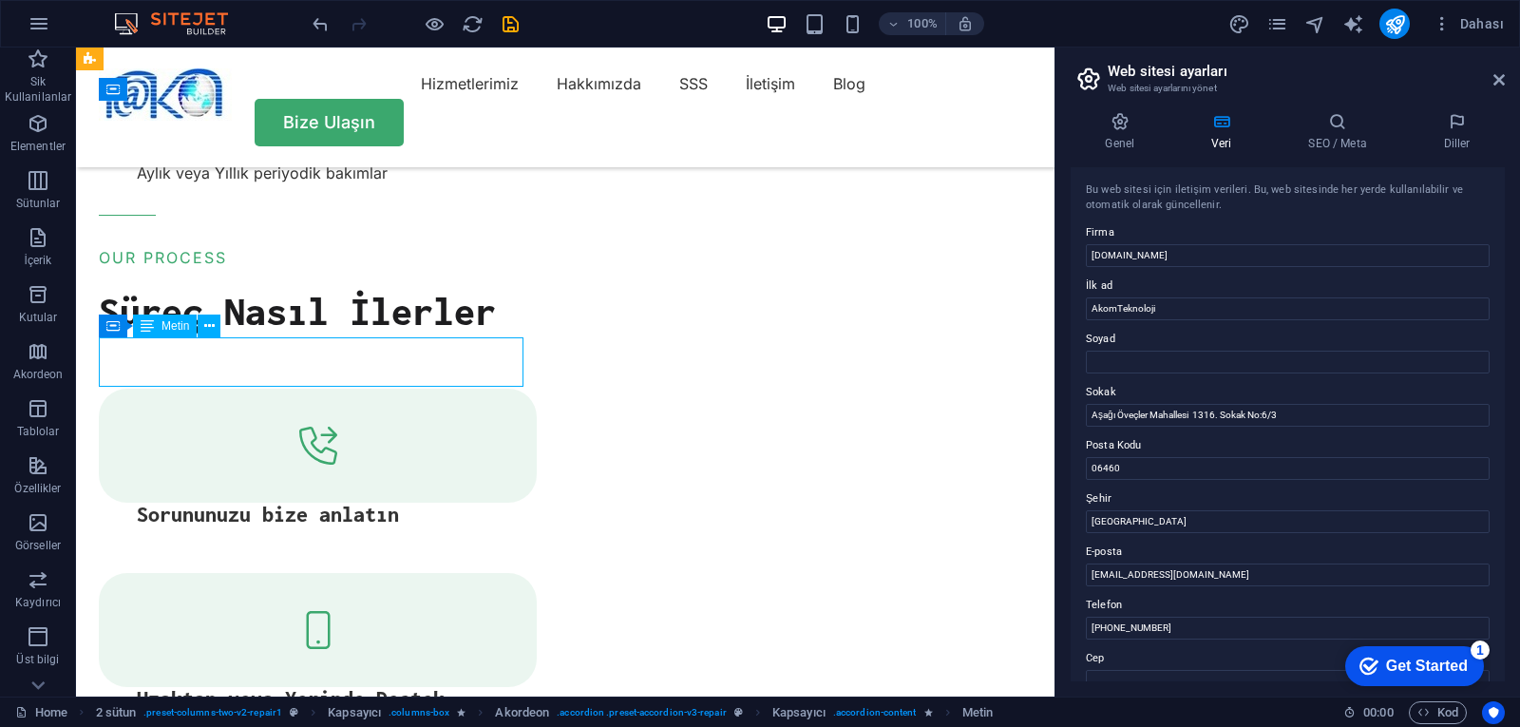
click at [309, 353] on div "Kapsayıcı H1 Arka planda metin Kapsayıcı Menü Menü Çubuğu 2 sütun Kapsayıcı Ara…" at bounding box center [565, 371] width 978 height 649
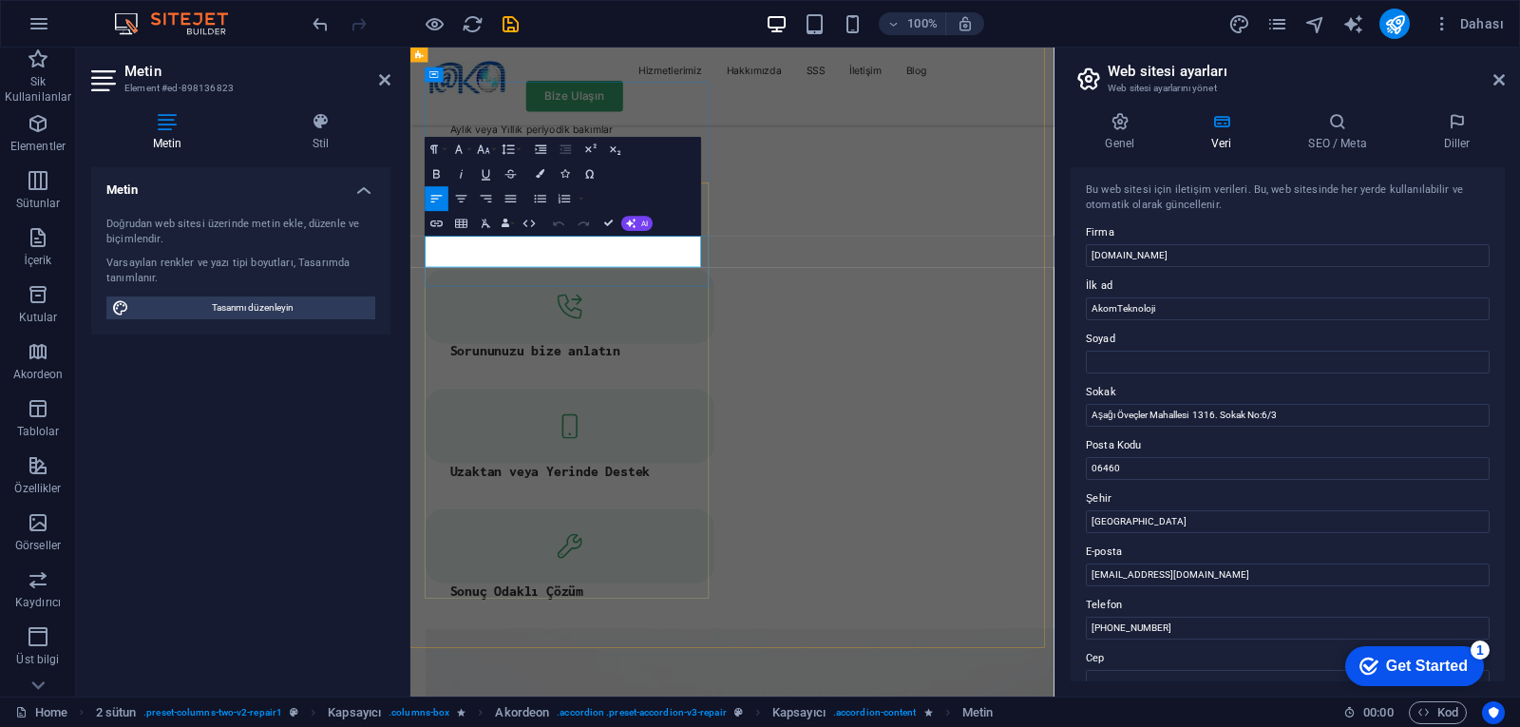
scroll to position [3630, 0]
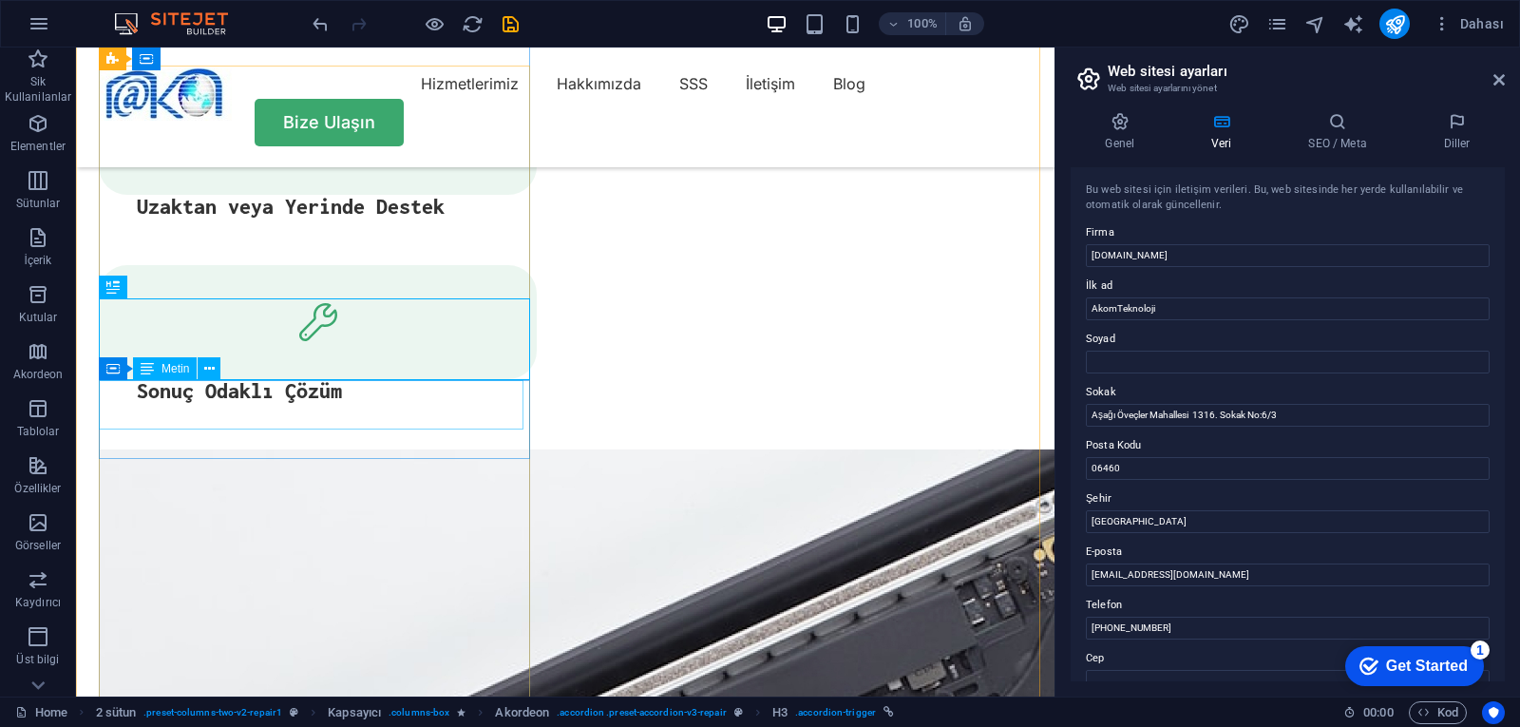
scroll to position [3490, 0]
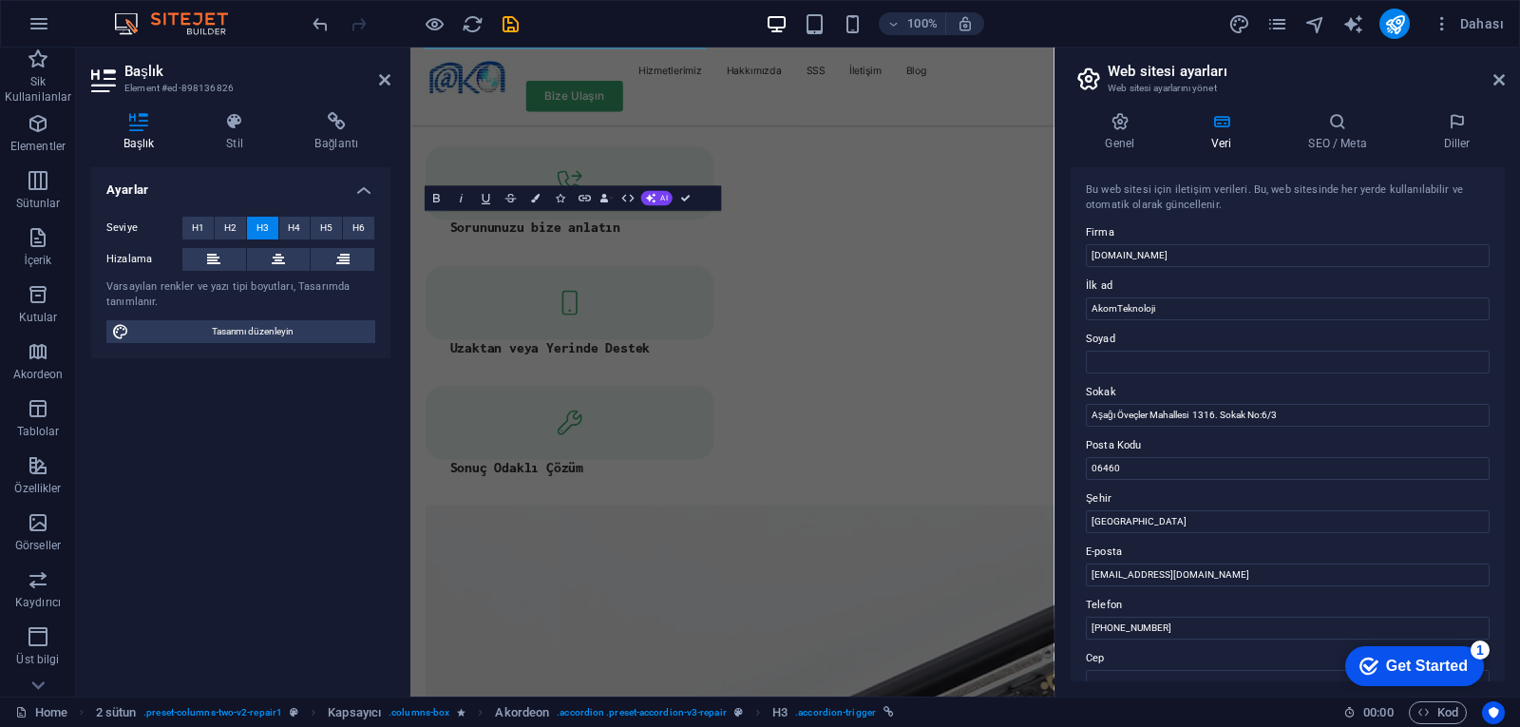
scroll to position [3820, 0]
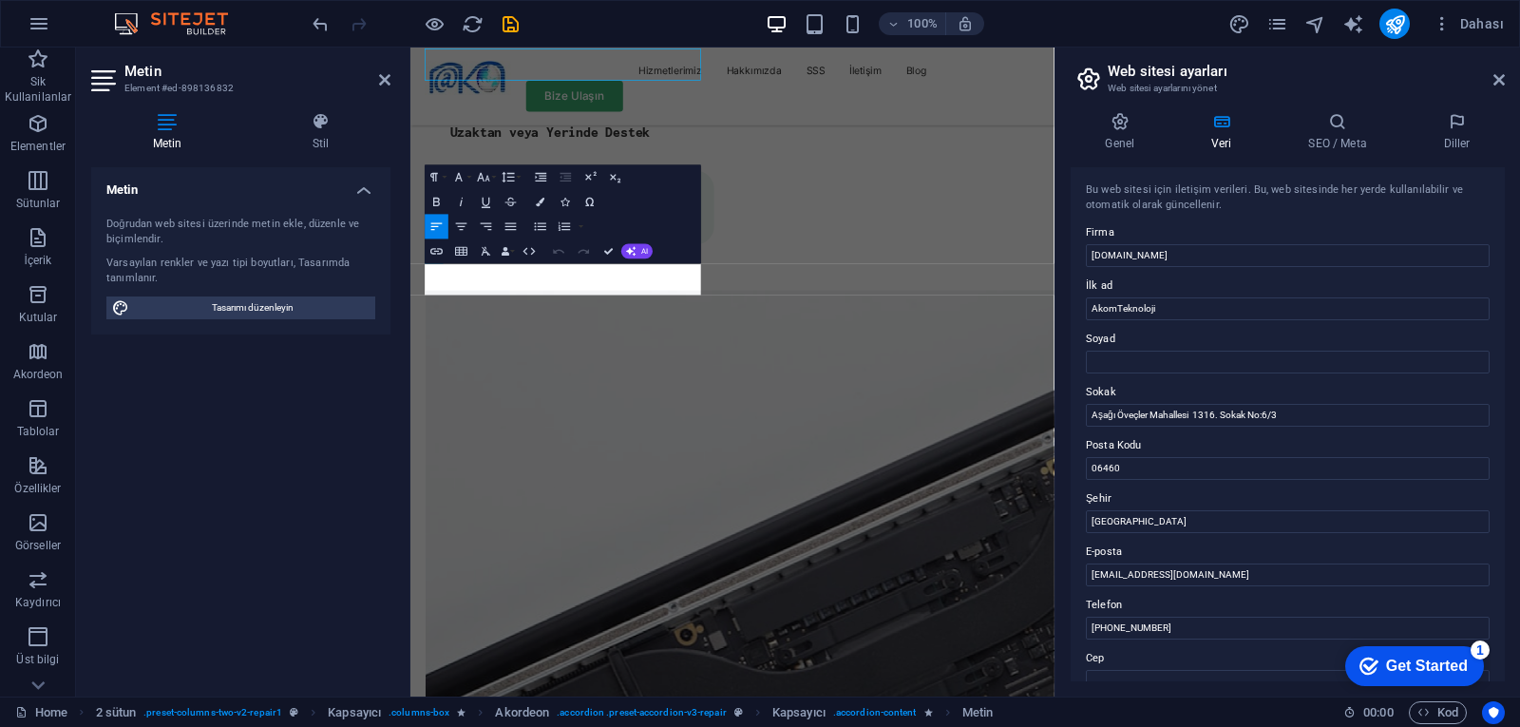
scroll to position [3820, 0]
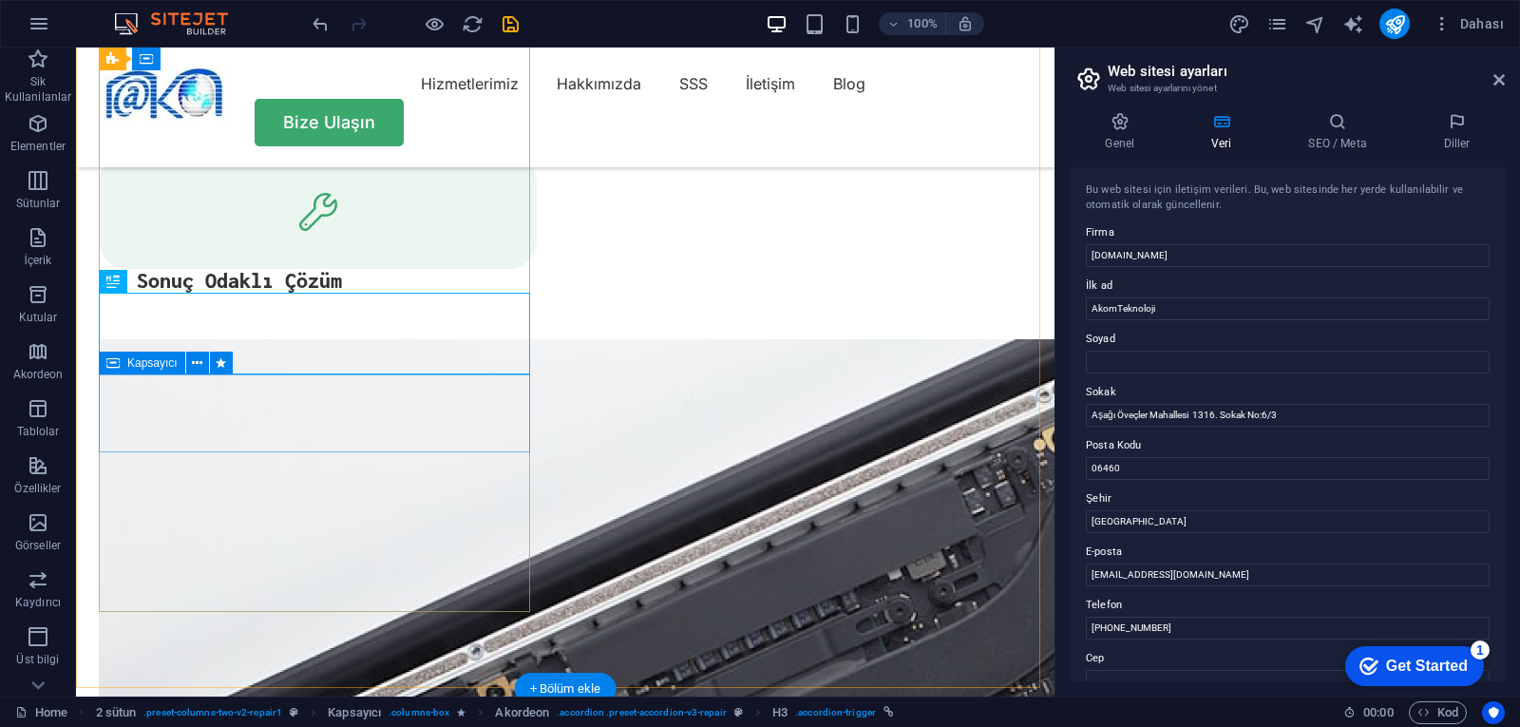
scroll to position [3680, 0]
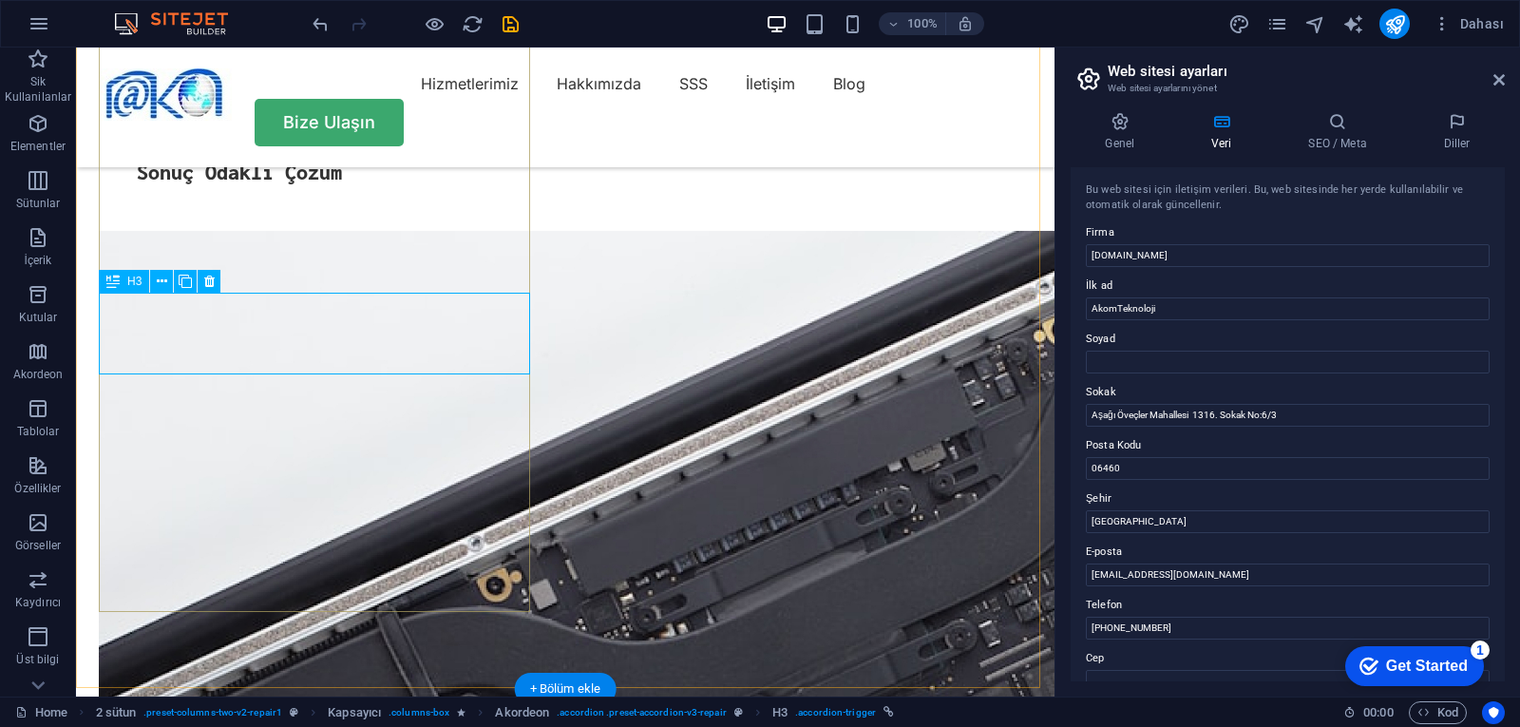
click at [283, 343] on div "Mevcut içeriği değiştirmek için buraya sürükleyin. Yeni bir element oluşturmak …" at bounding box center [565, 371] width 978 height 649
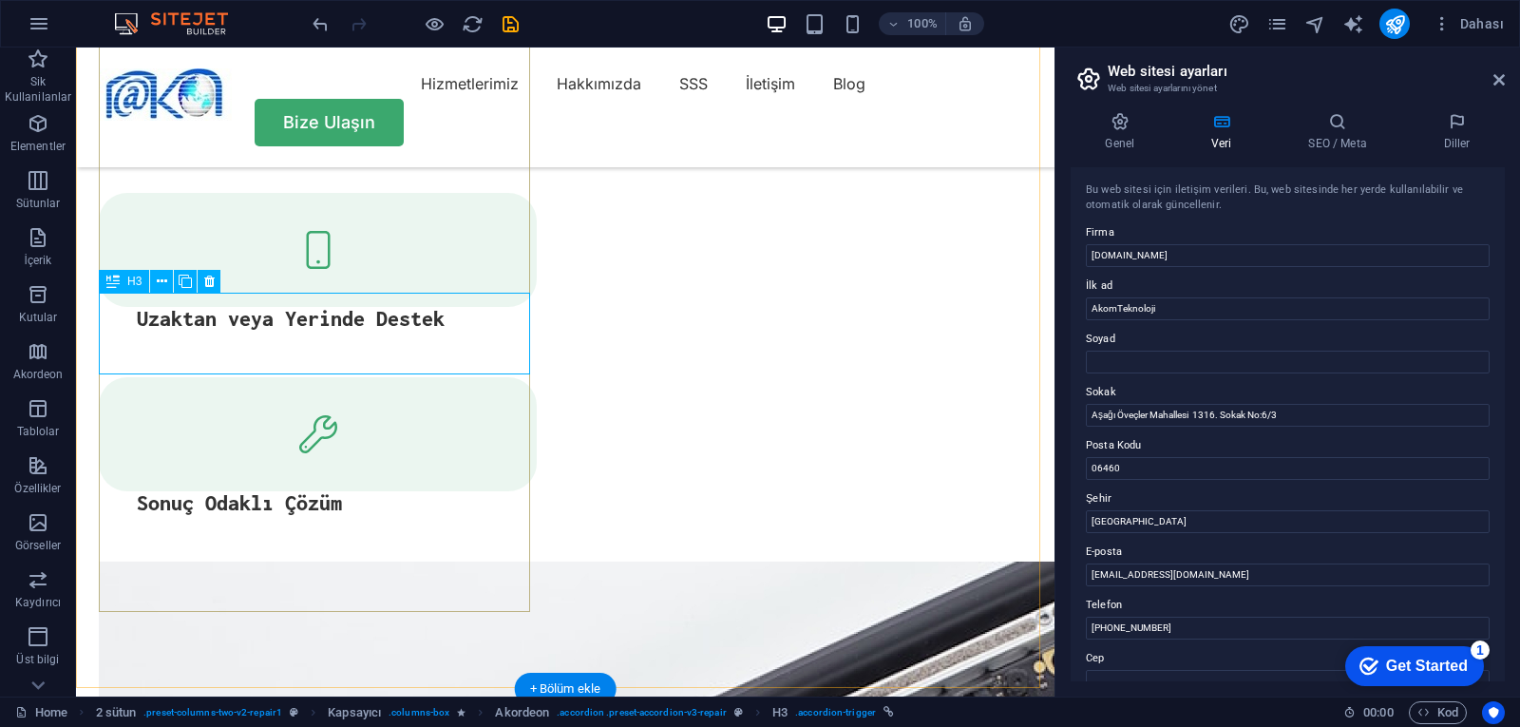
scroll to position [4009, 0]
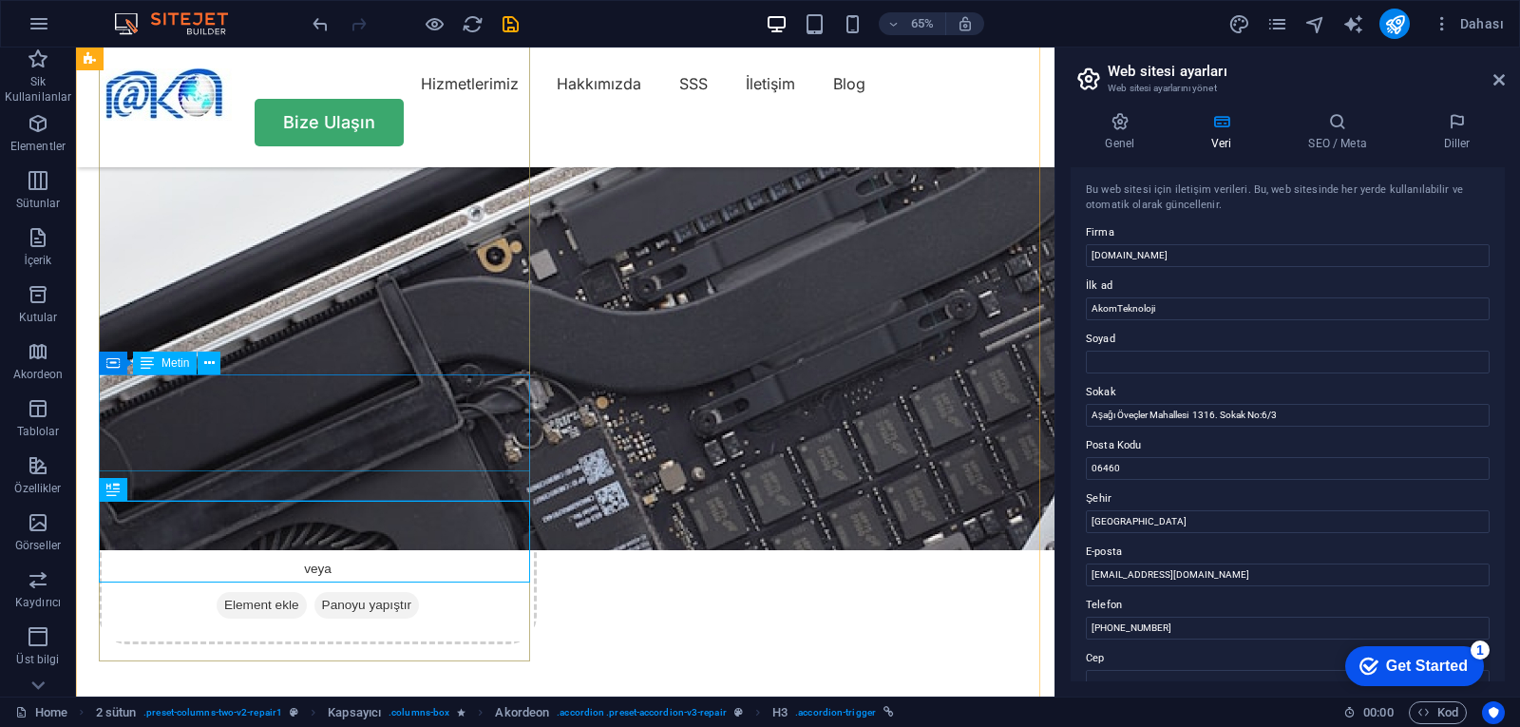
scroll to position [3680, 0]
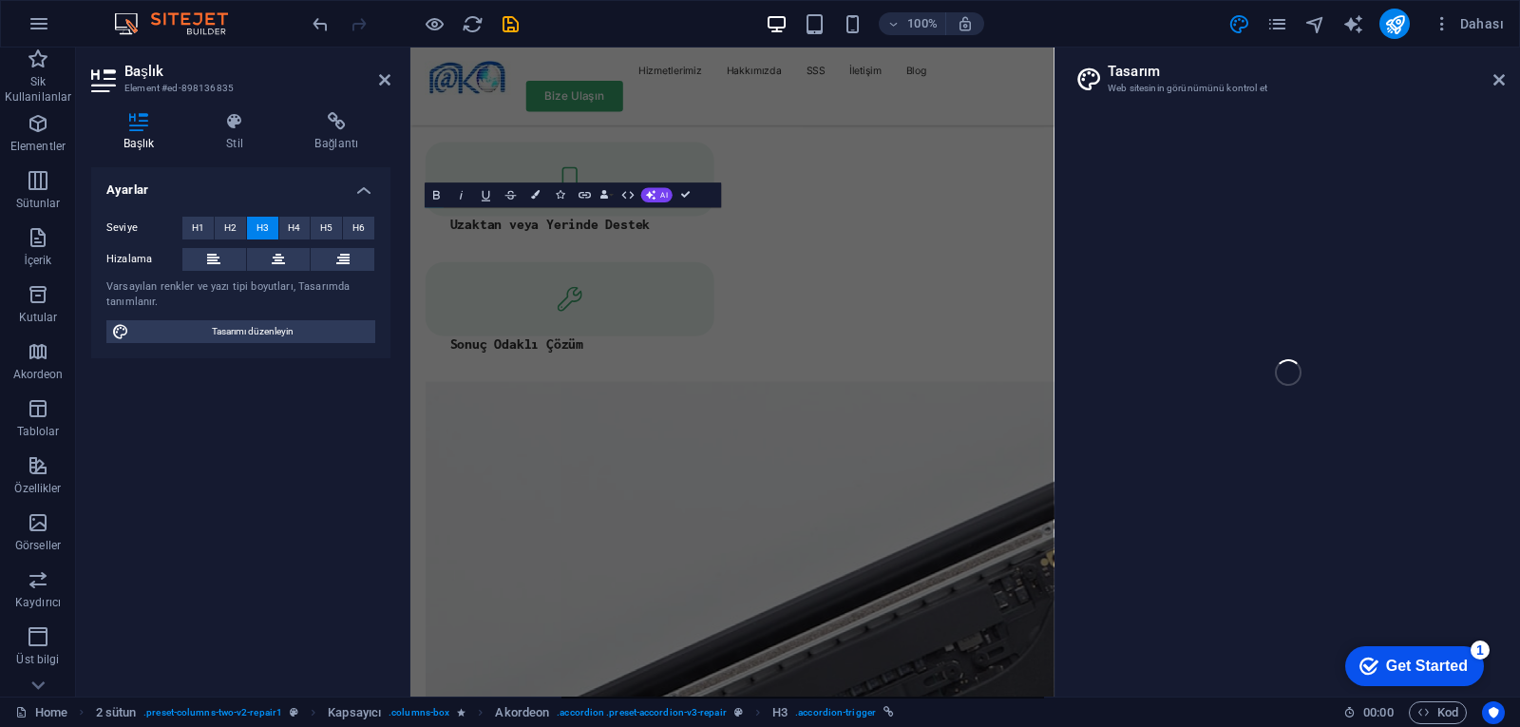
select select "px"
select select "400"
select select "px"
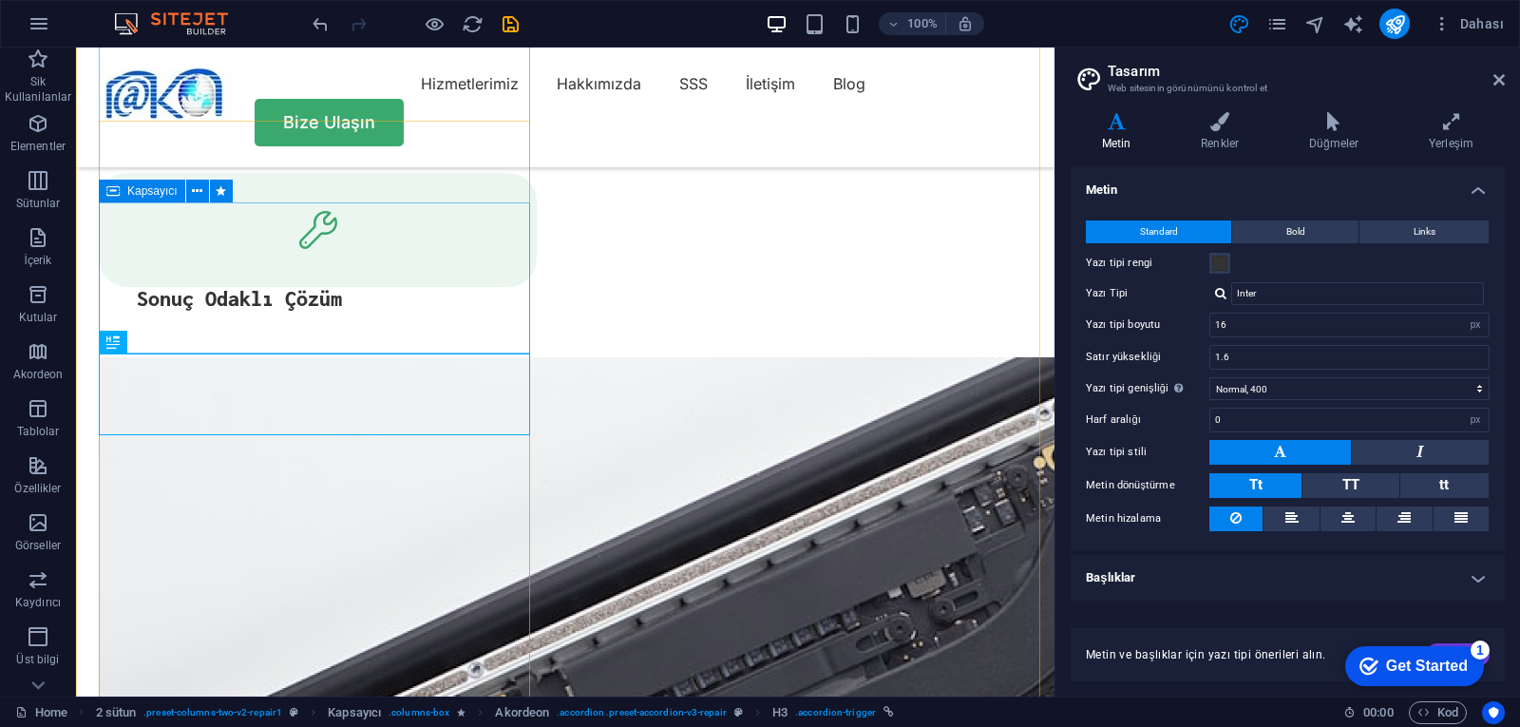
scroll to position [3395, 0]
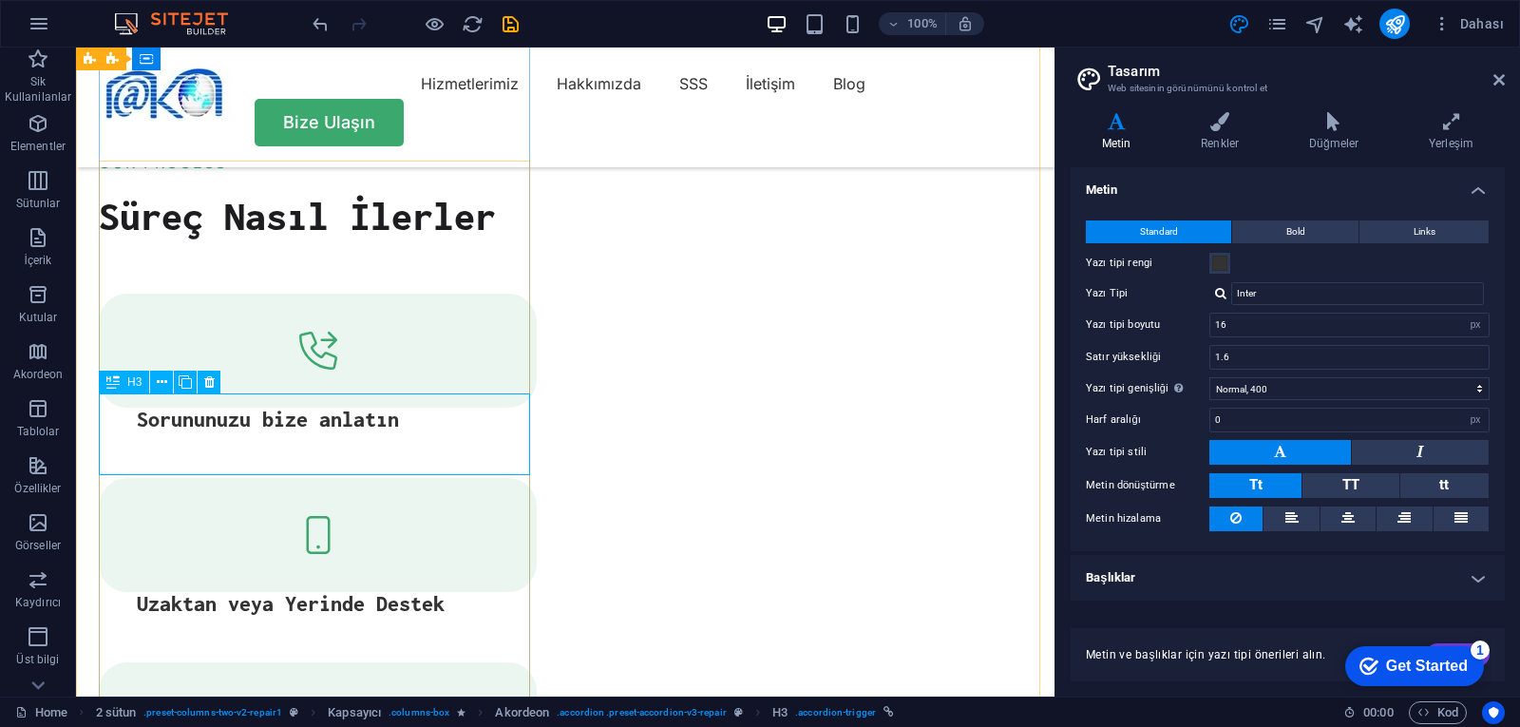
scroll to position [3725, 0]
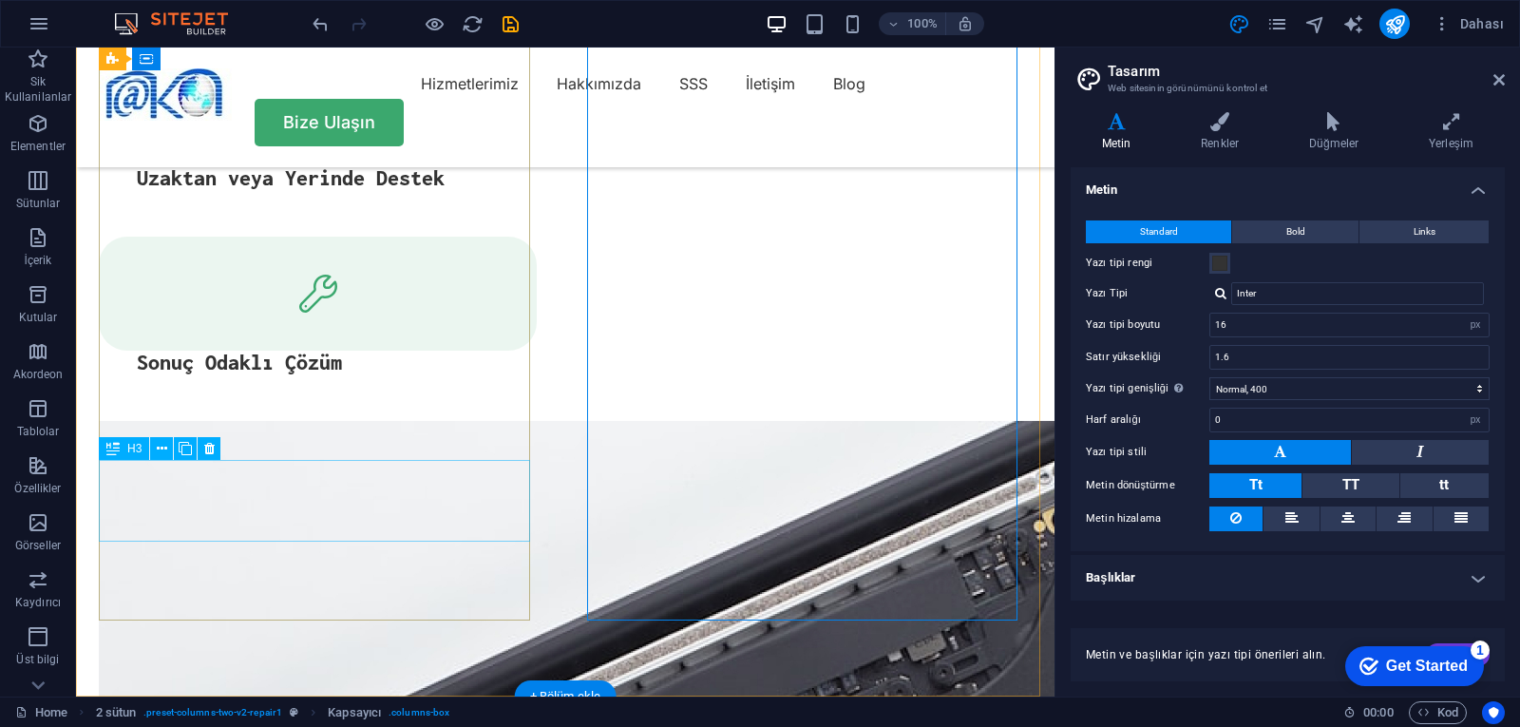
scroll to position [3775, 0]
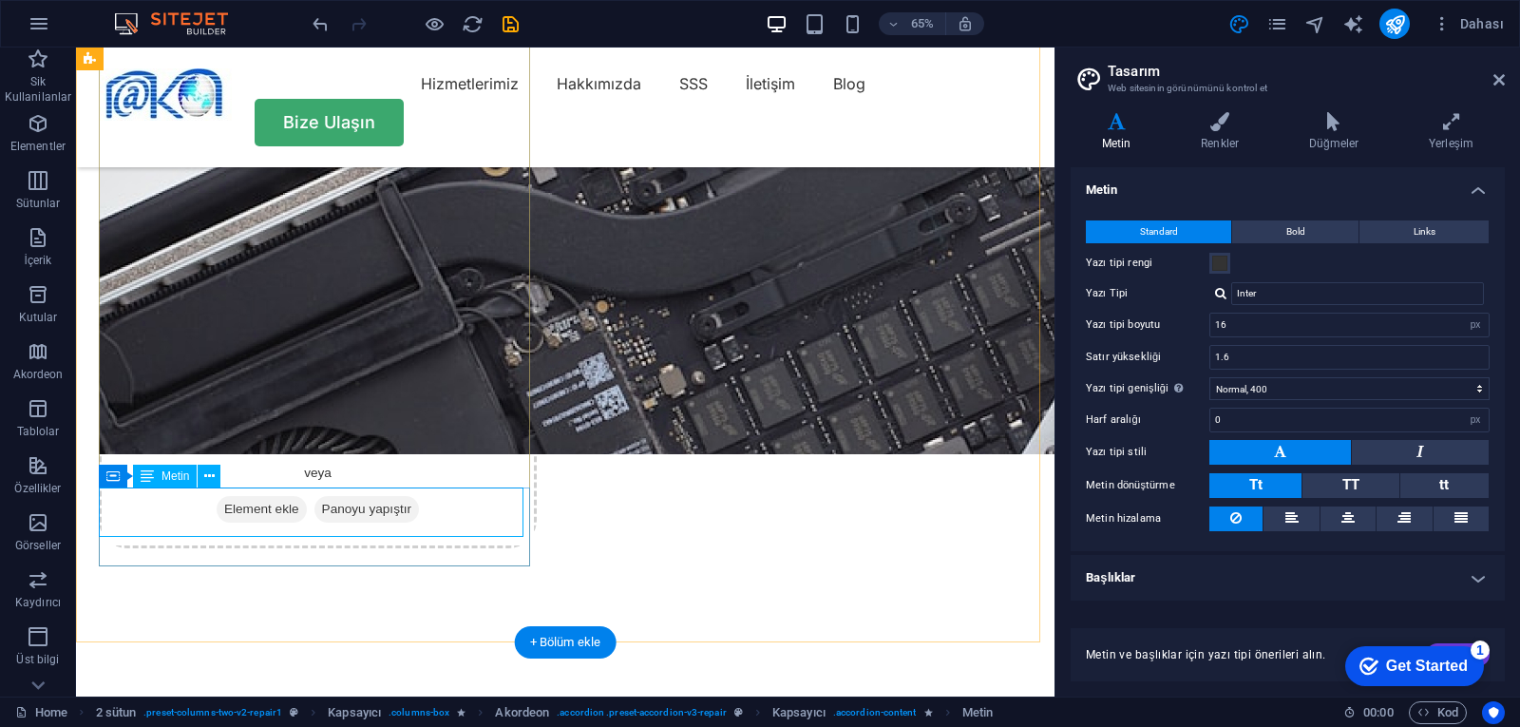
scroll to position [3775, 0]
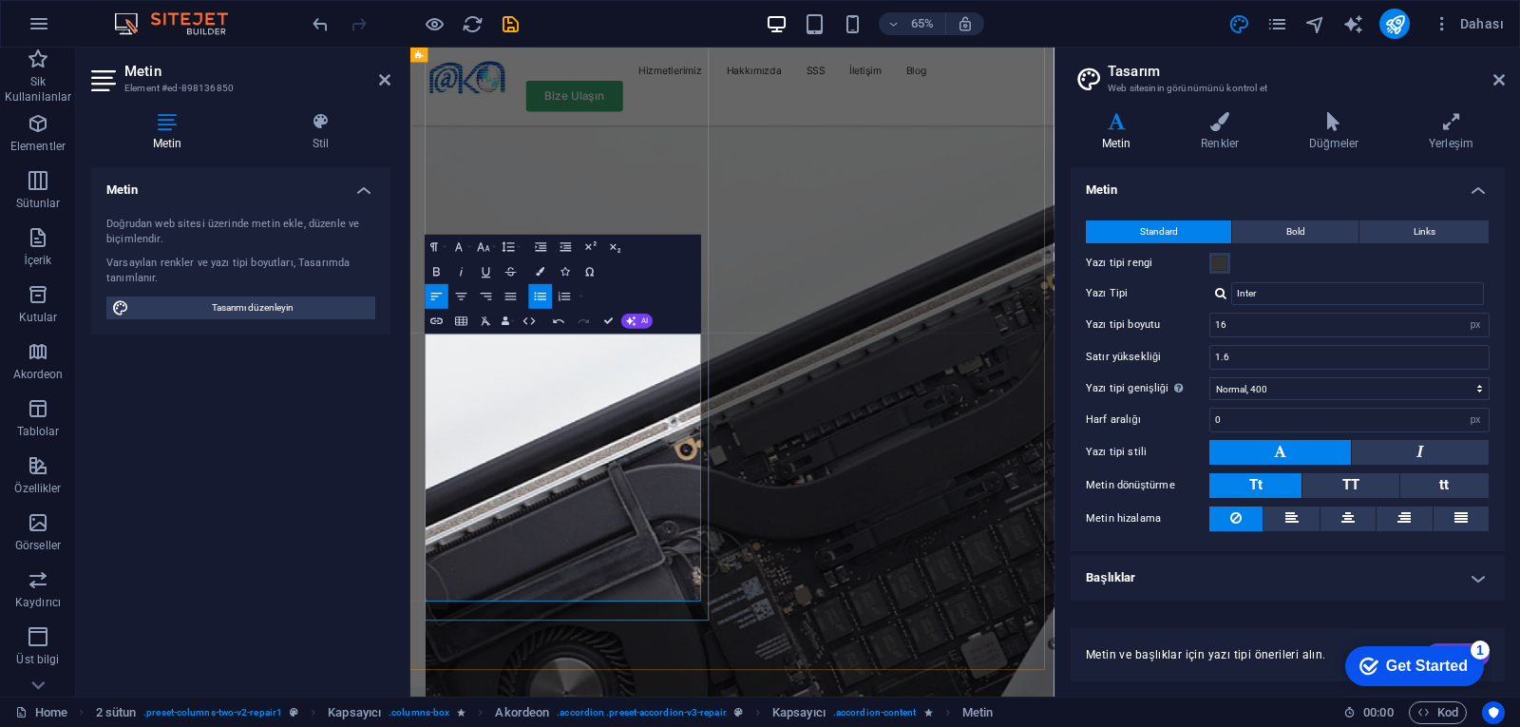
drag, startPoint x: 508, startPoint y: 719, endPoint x: 527, endPoint y: 748, distance: 35.0
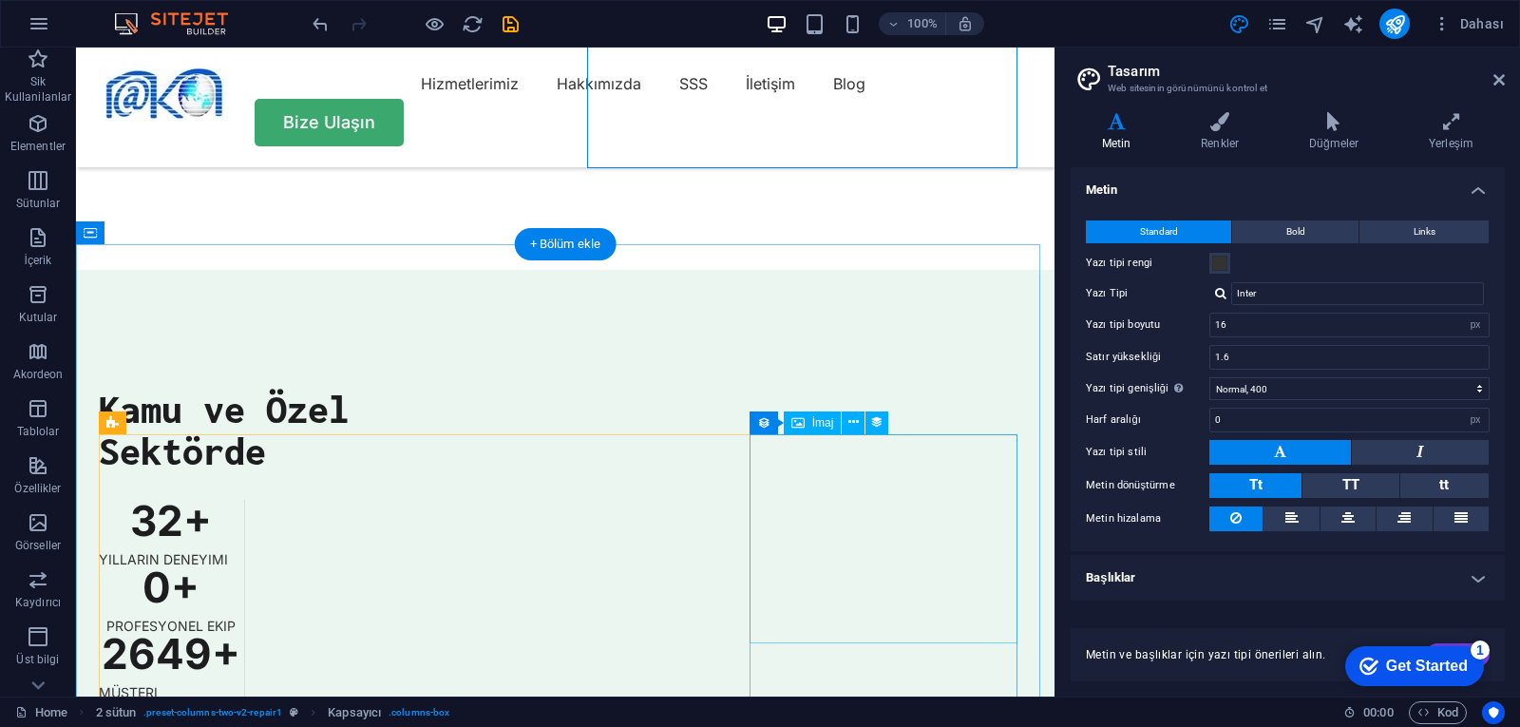
scroll to position [4630, 0]
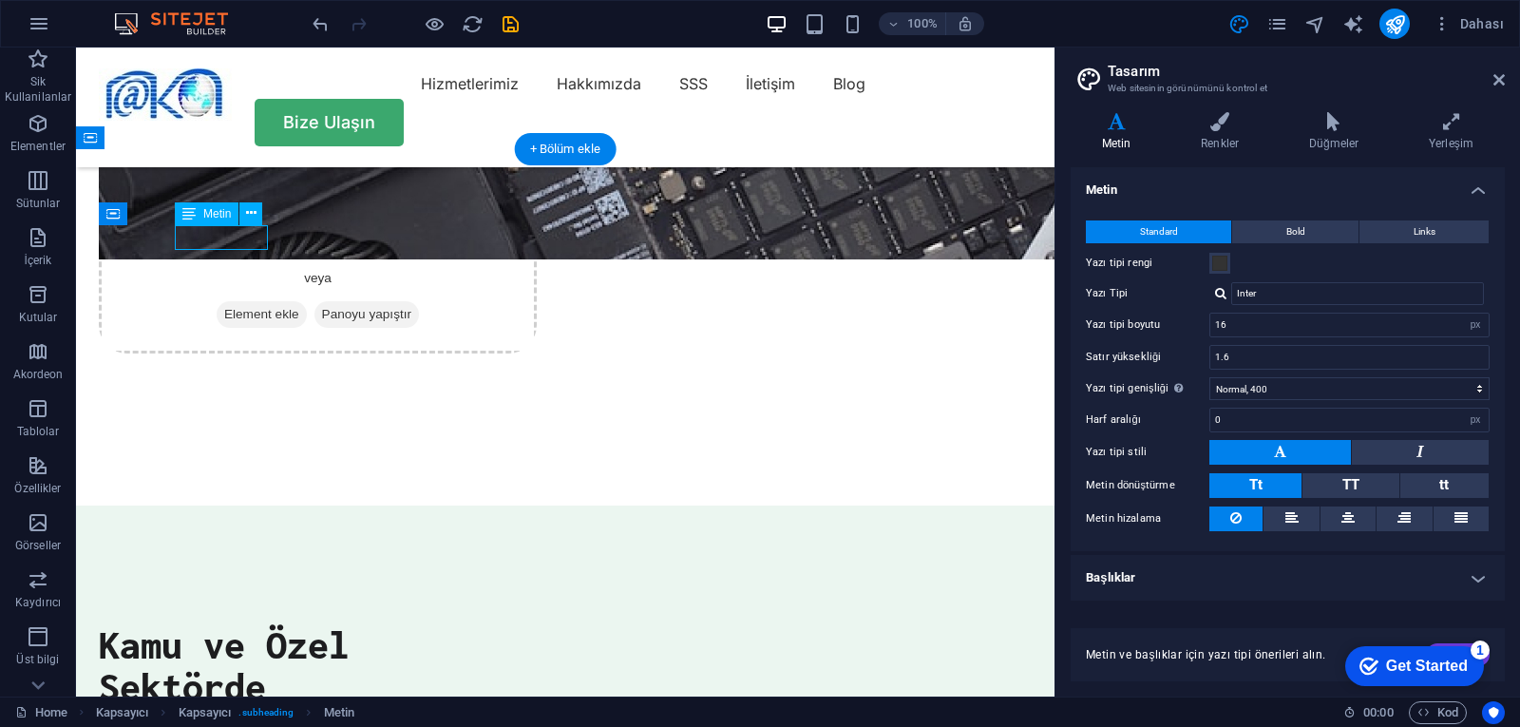
scroll to position [4961, 0]
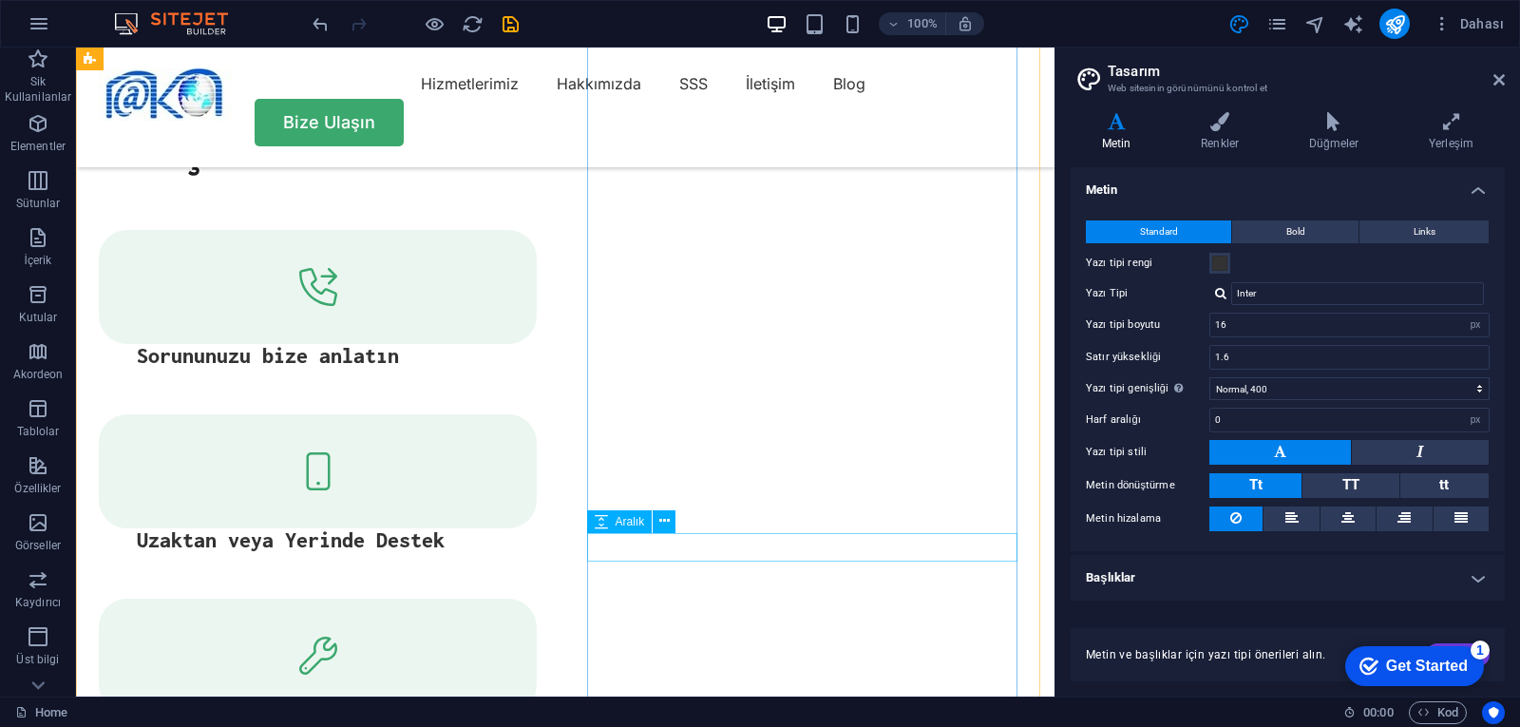
scroll to position [3491, 0]
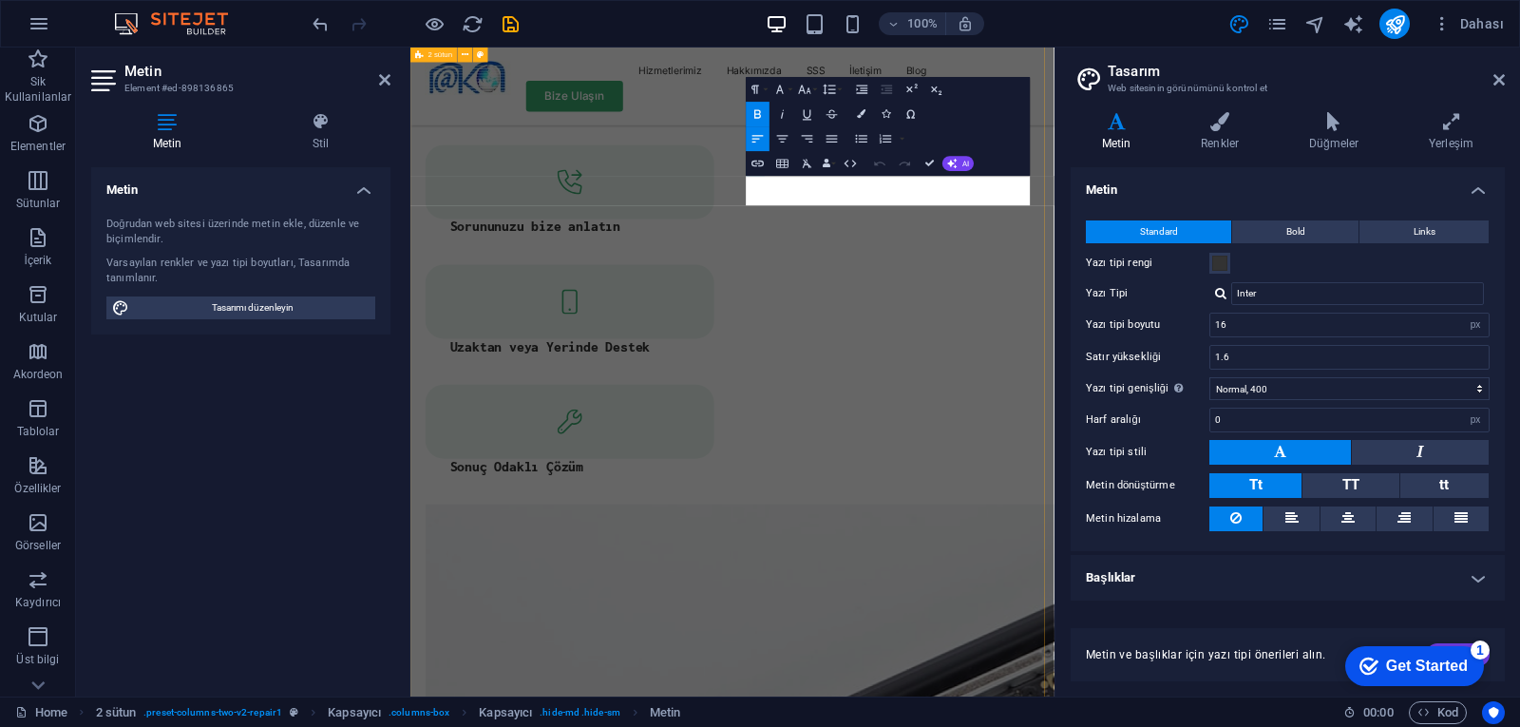
scroll to position [3821, 0]
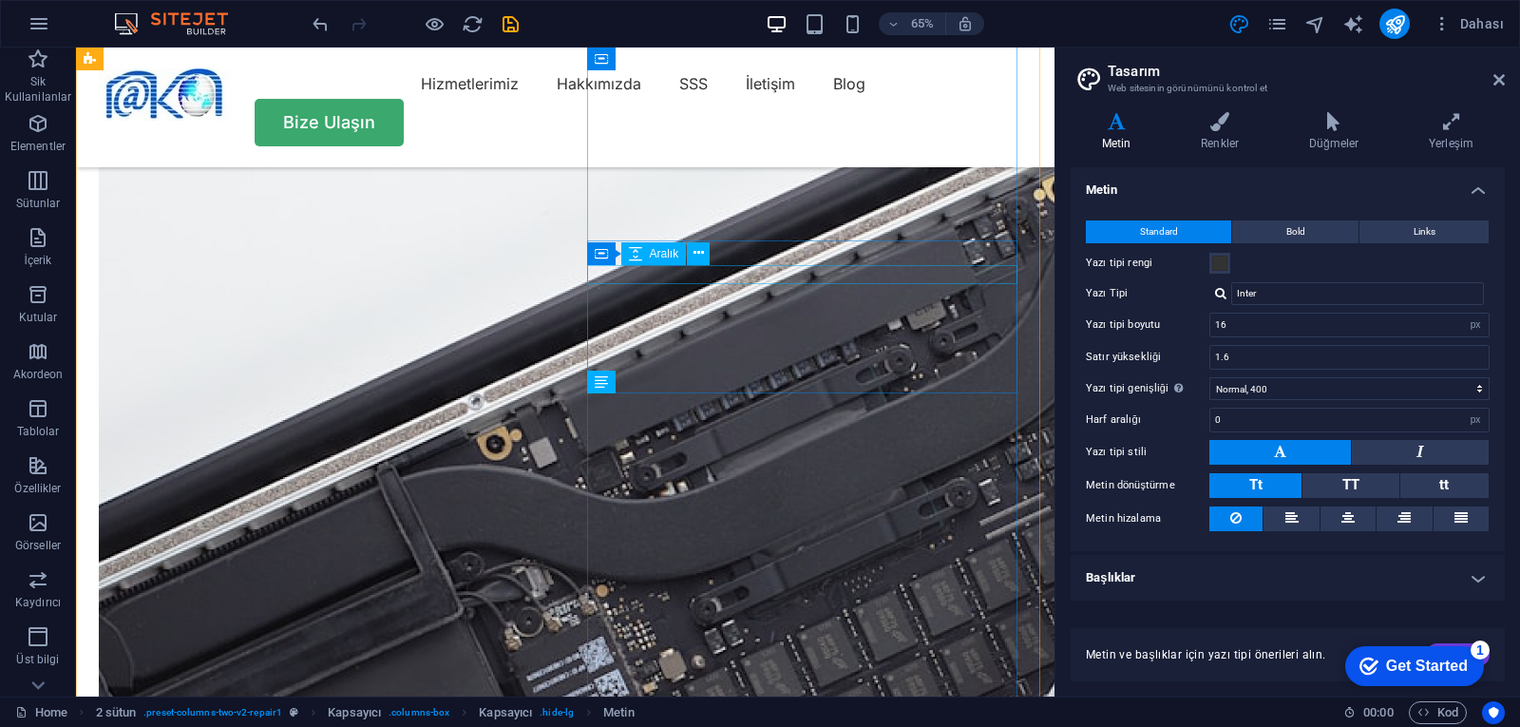
scroll to position [3491, 0]
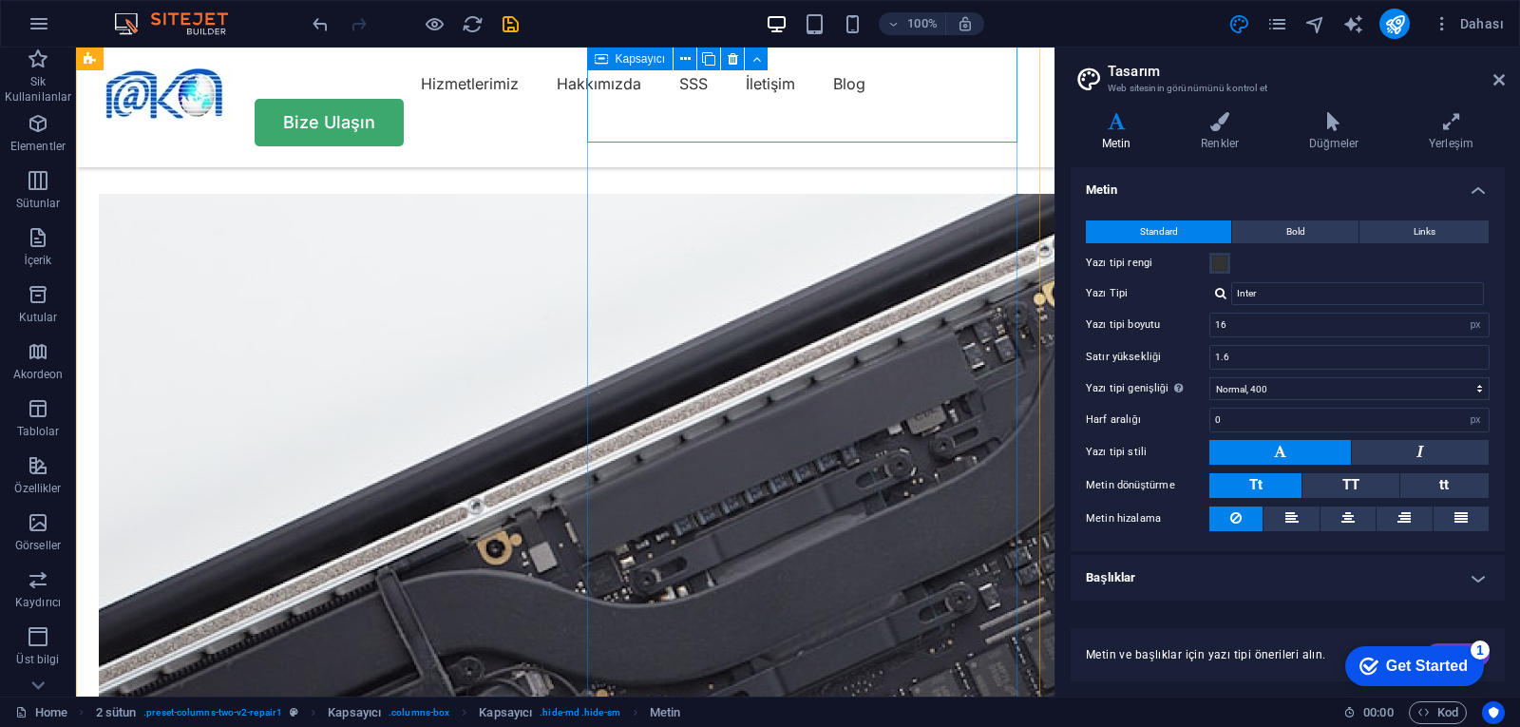
scroll to position [3677, 0]
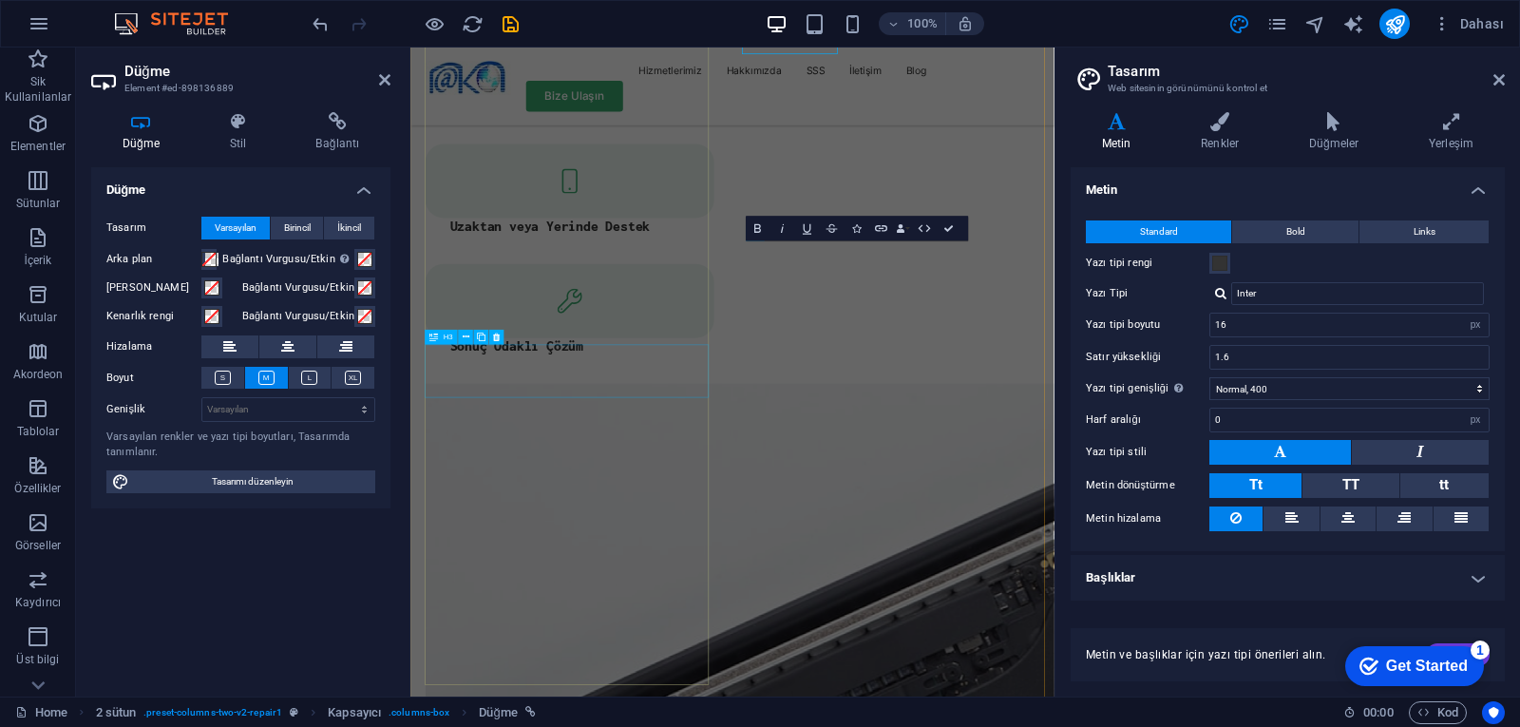
scroll to position [4006, 0]
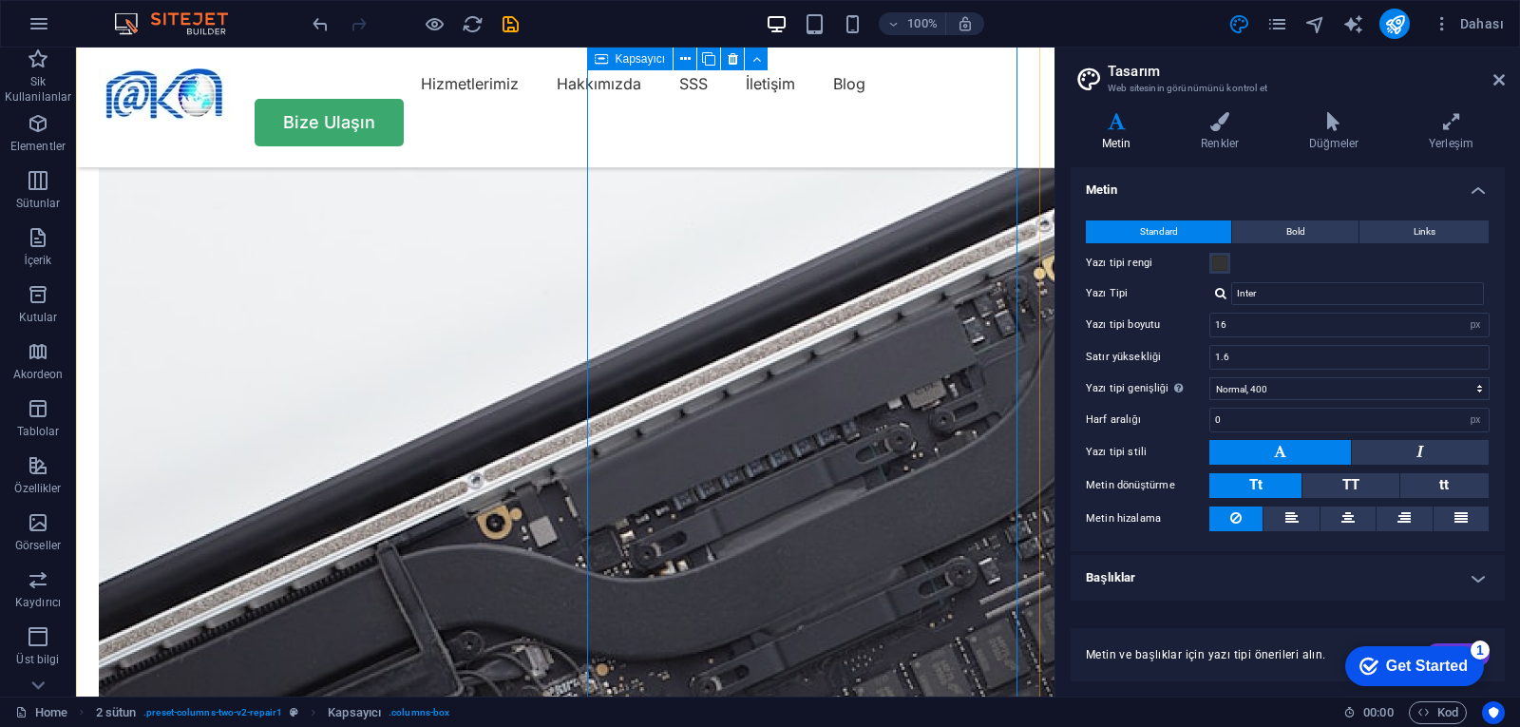
scroll to position [3767, 0]
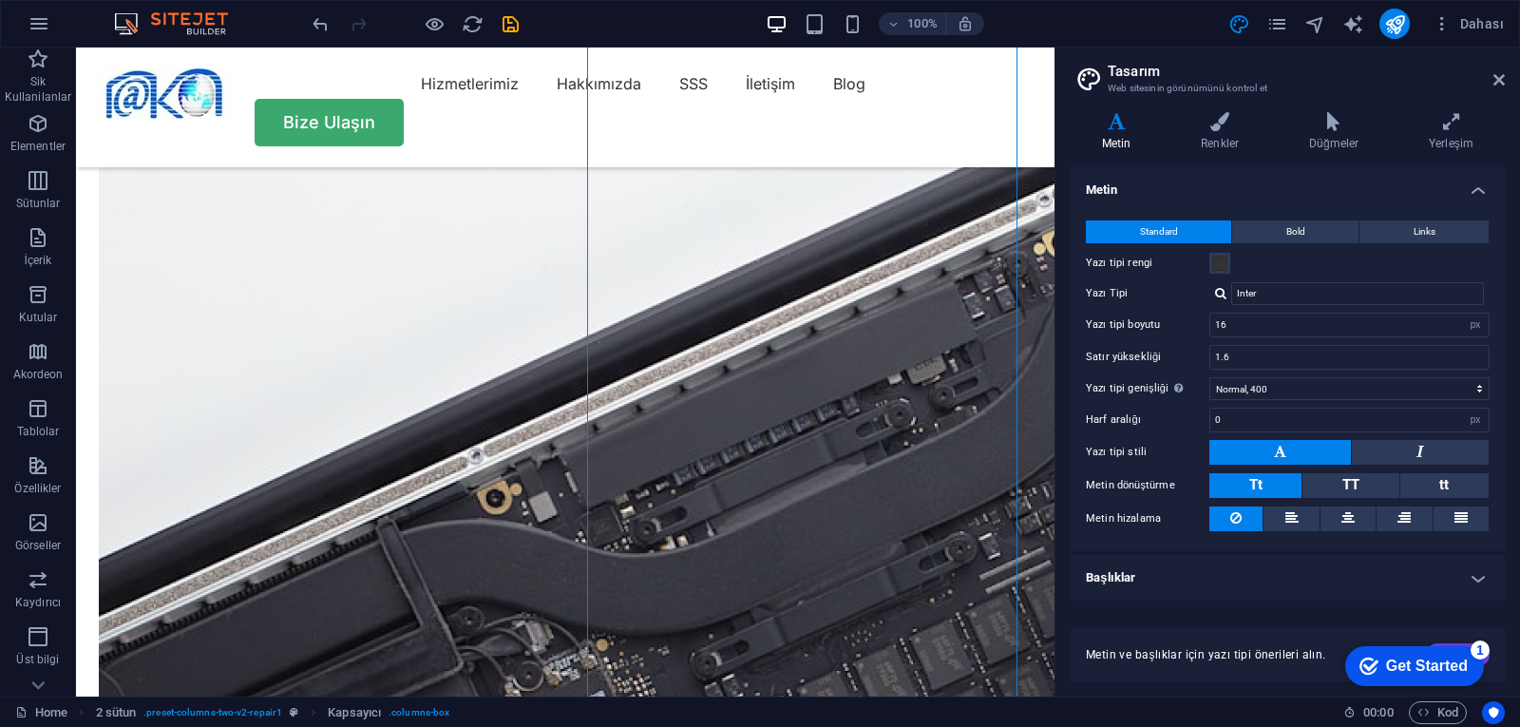
drag, startPoint x: 851, startPoint y: 53, endPoint x: 390, endPoint y: 567, distance: 690.1
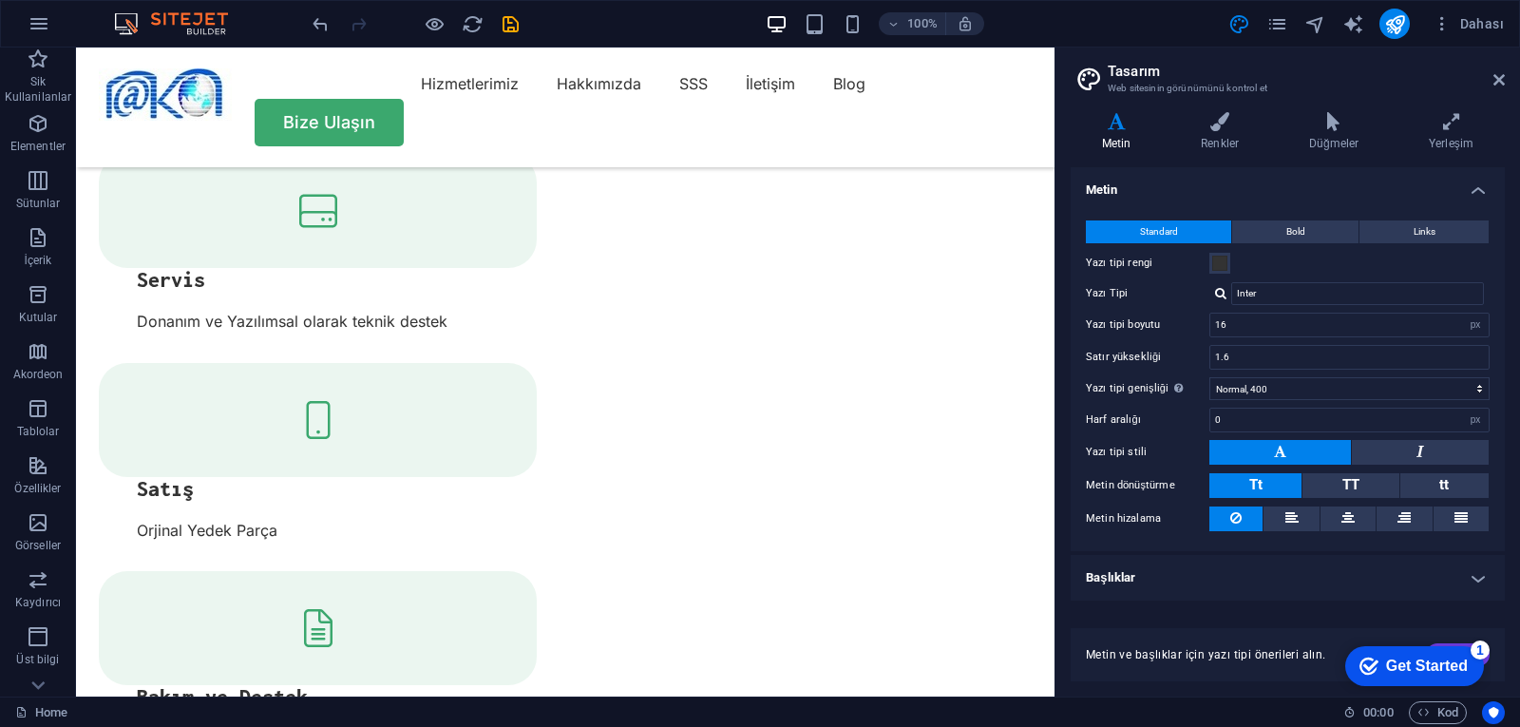
scroll to position [2464, 0]
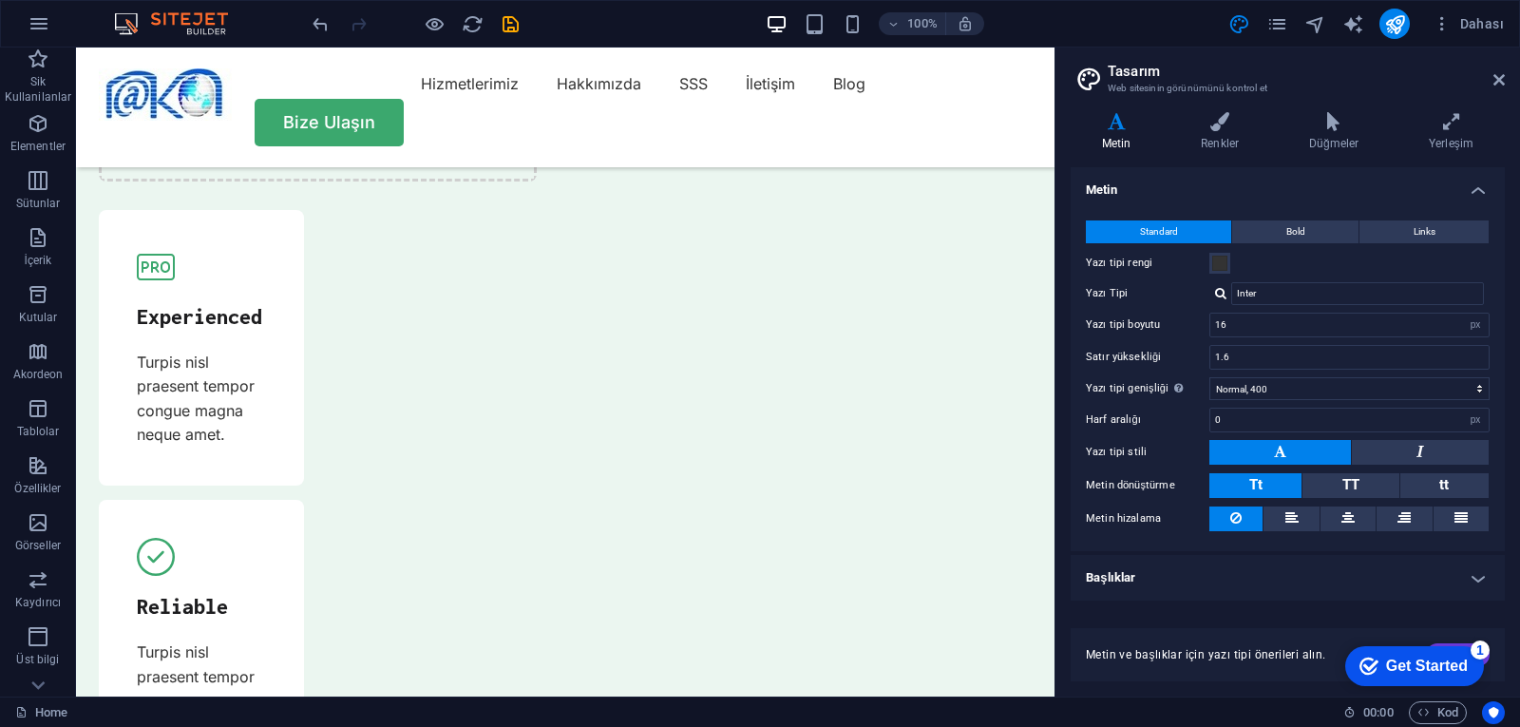
scroll to position [5689, 0]
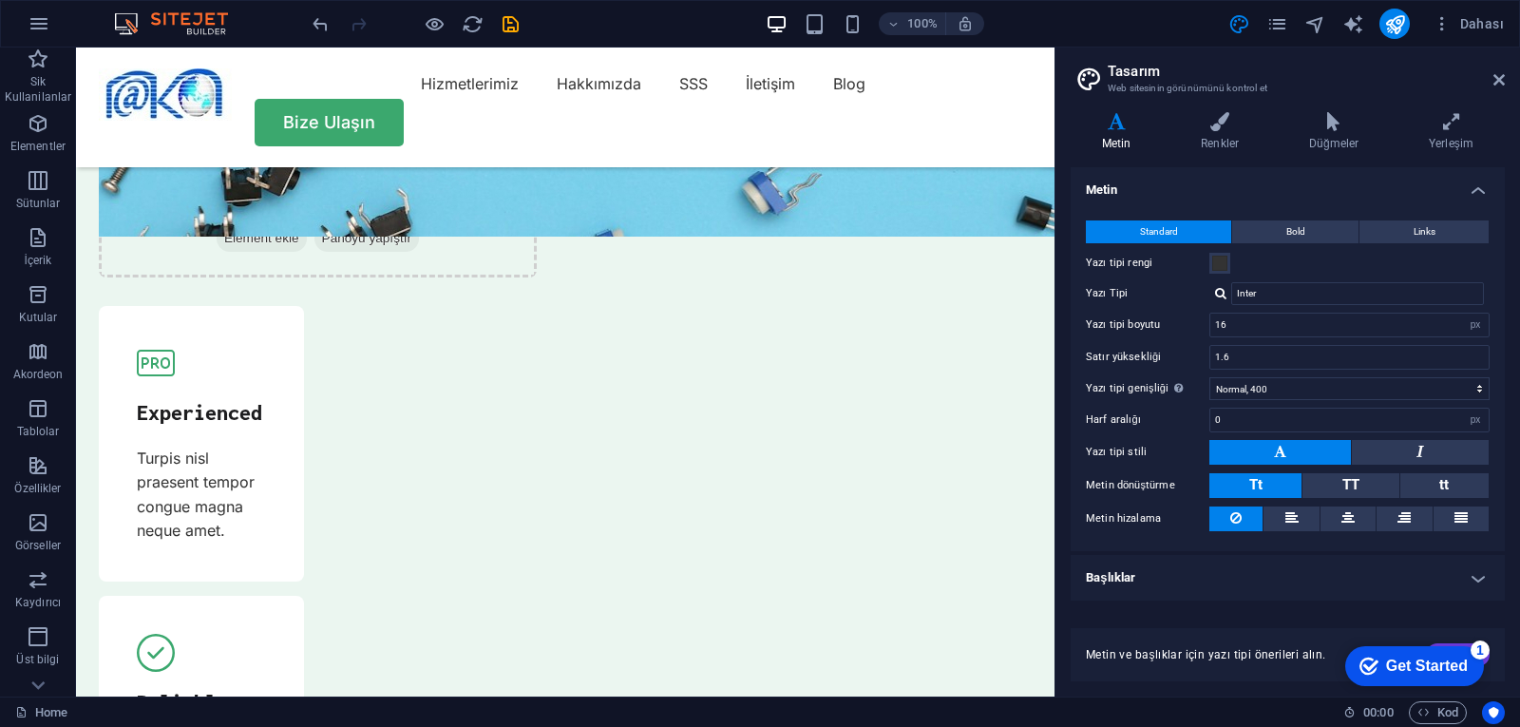
drag, startPoint x: 1046, startPoint y: 618, endPoint x: 1143, endPoint y: 571, distance: 107.9
